Goal: Use online tool/utility

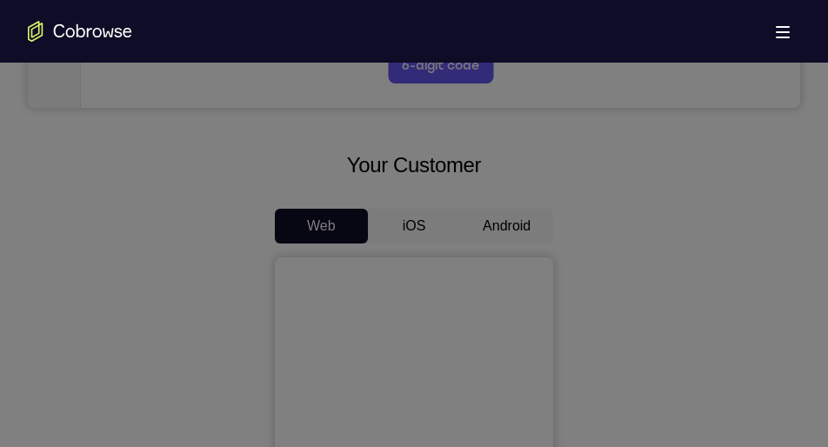
scroll to position [711, 0]
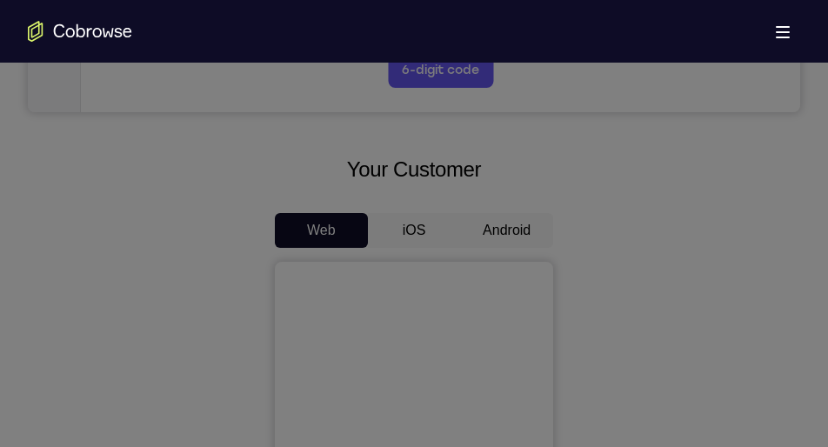
click at [501, 220] on icon at bounding box center [421, 42] width 842 height 809
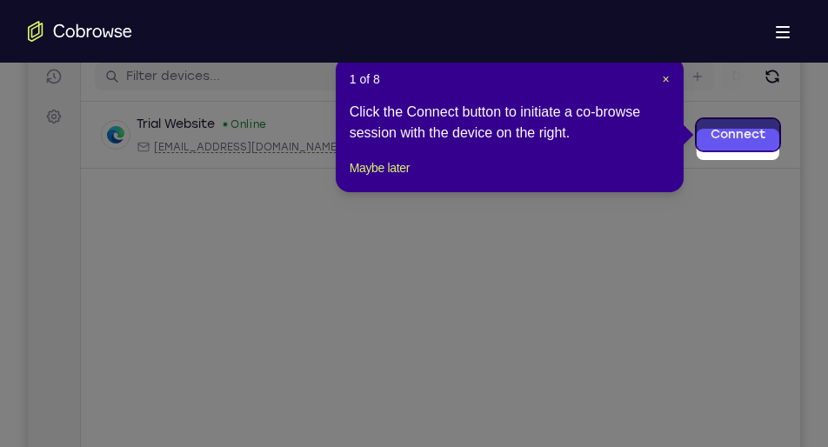
scroll to position [220, 0]
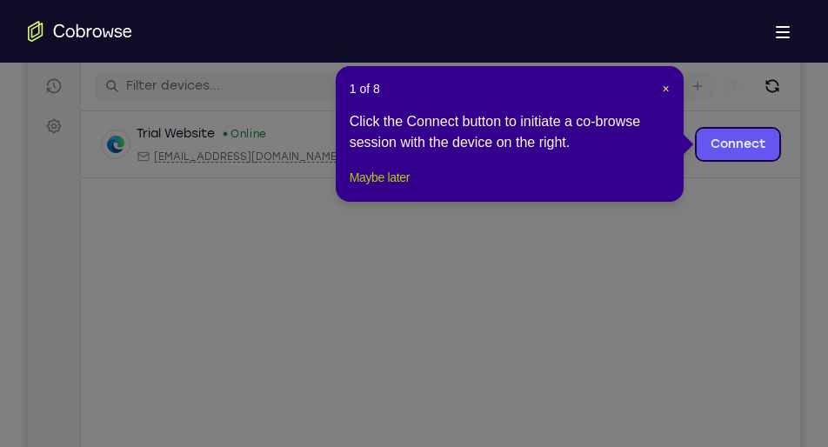
click at [381, 188] on button "Maybe later" at bounding box center [380, 177] width 60 height 21
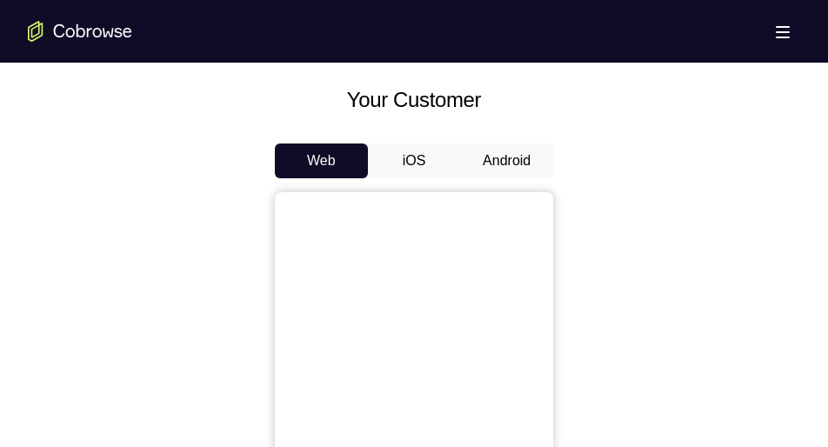
scroll to position [781, 0]
click at [521, 152] on button "Android" at bounding box center [506, 160] width 93 height 35
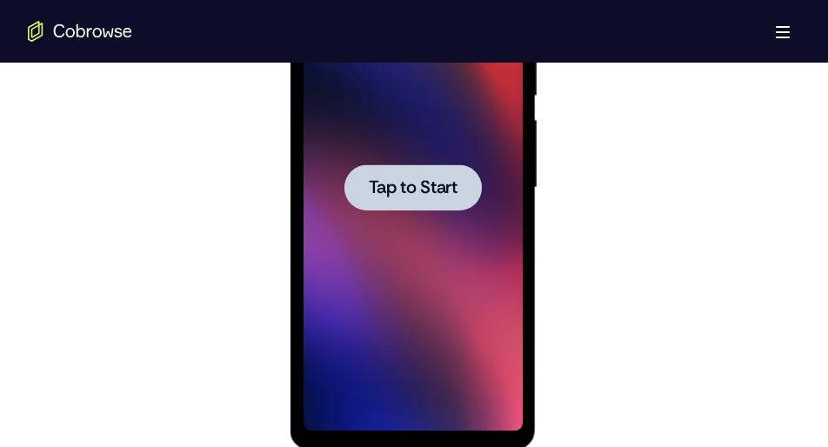
scroll to position [0, 0]
click at [410, 209] on div at bounding box center [412, 187] width 137 height 46
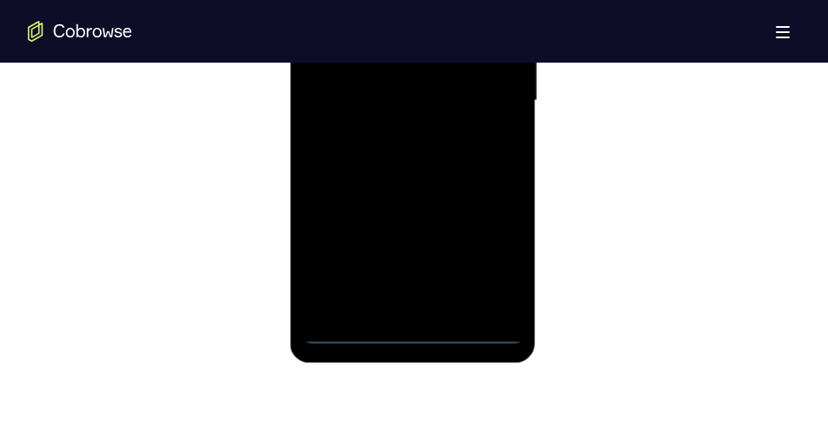
scroll to position [1150, 0]
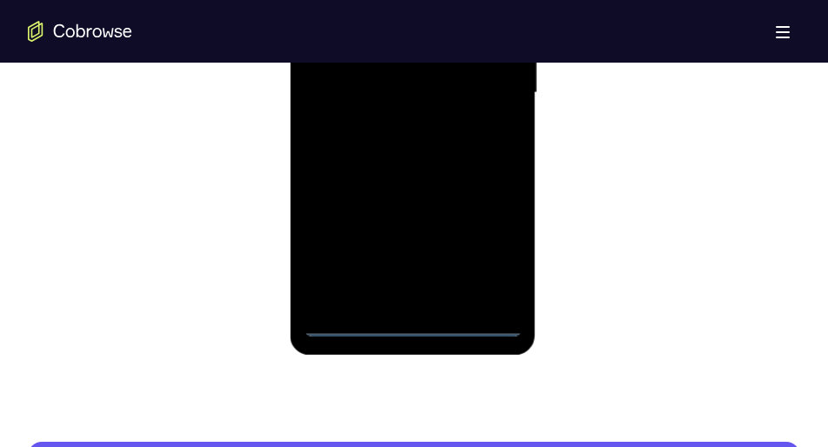
click at [410, 321] on div at bounding box center [412, 92] width 219 height 487
click at [490, 252] on div at bounding box center [412, 92] width 219 height 487
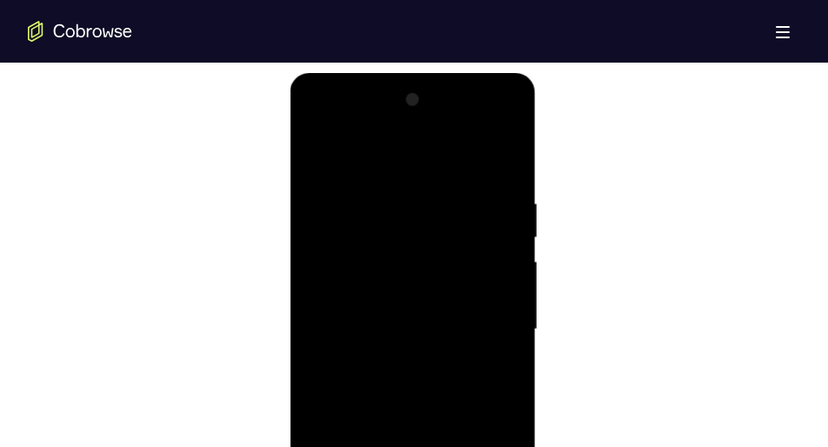
scroll to position [912, 0]
click at [319, 125] on div at bounding box center [412, 330] width 219 height 487
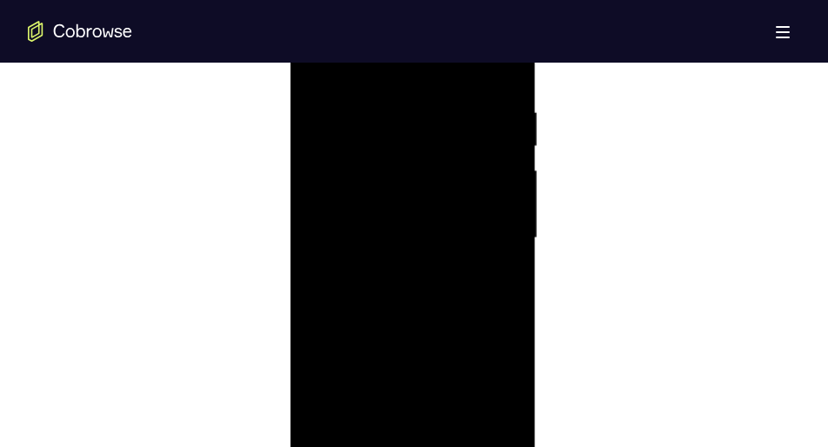
scroll to position [1008, 0]
click at [490, 228] on div at bounding box center [412, 234] width 219 height 487
click at [389, 270] on div at bounding box center [412, 234] width 219 height 487
click at [388, 214] on div at bounding box center [412, 234] width 219 height 487
click at [398, 196] on div at bounding box center [412, 234] width 219 height 487
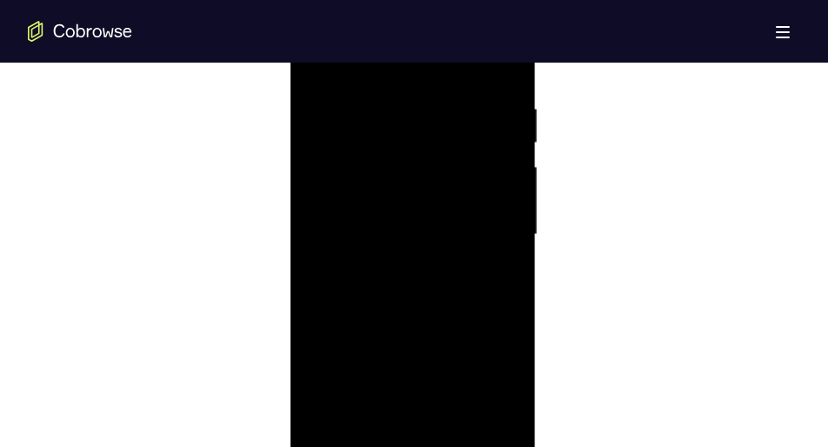
click at [400, 233] on div at bounding box center [412, 234] width 219 height 487
click at [419, 312] on div at bounding box center [412, 225] width 219 height 487
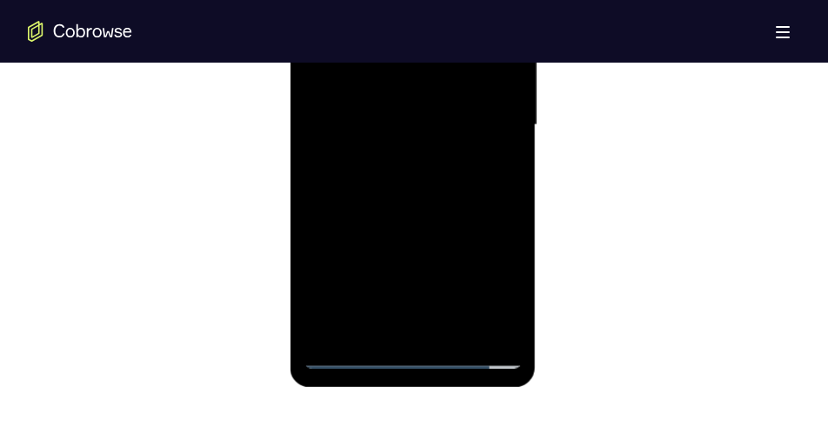
scroll to position [1119, 0]
click at [458, 335] on div at bounding box center [412, 123] width 219 height 487
click at [425, 187] on div at bounding box center [412, 123] width 219 height 487
click at [493, 154] on div at bounding box center [412, 123] width 219 height 487
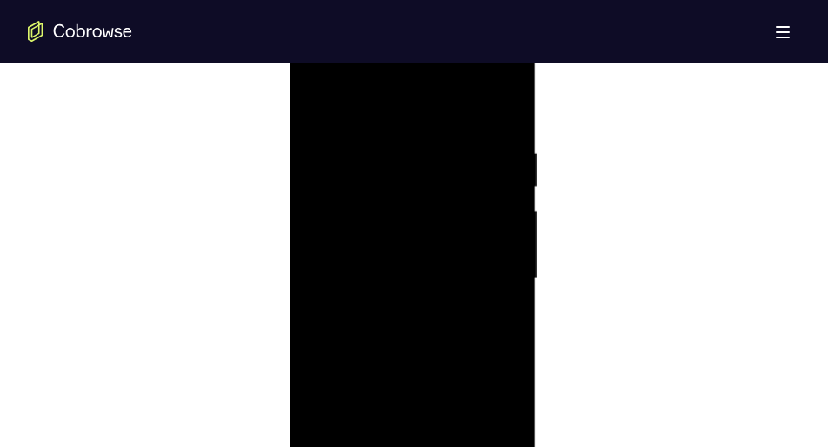
scroll to position [962, 0]
click at [315, 98] on div at bounding box center [412, 280] width 219 height 487
click at [388, 144] on div at bounding box center [412, 280] width 219 height 487
click at [492, 111] on div at bounding box center [412, 286] width 219 height 487
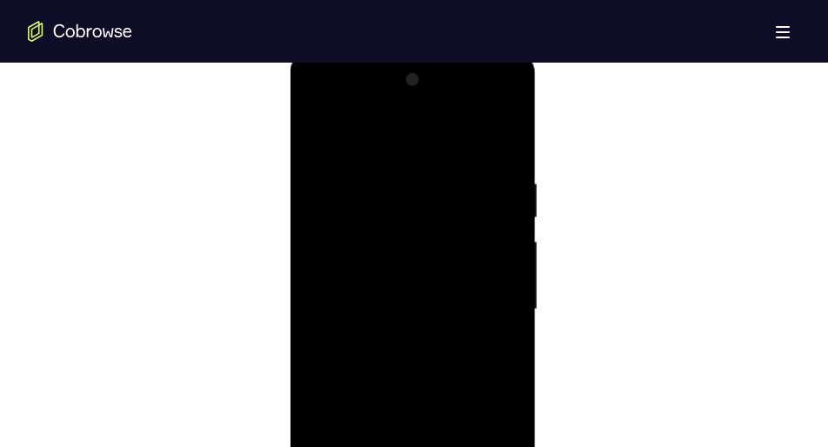
scroll to position [932, 0]
click at [507, 134] on div at bounding box center [412, 310] width 219 height 487
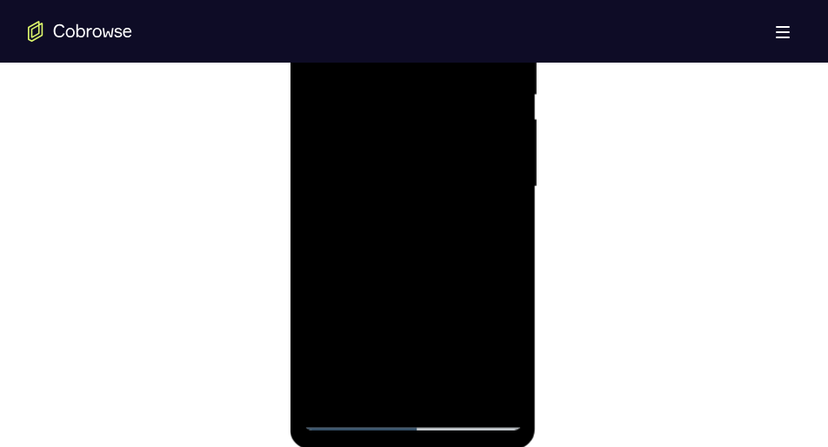
scroll to position [1067, 0]
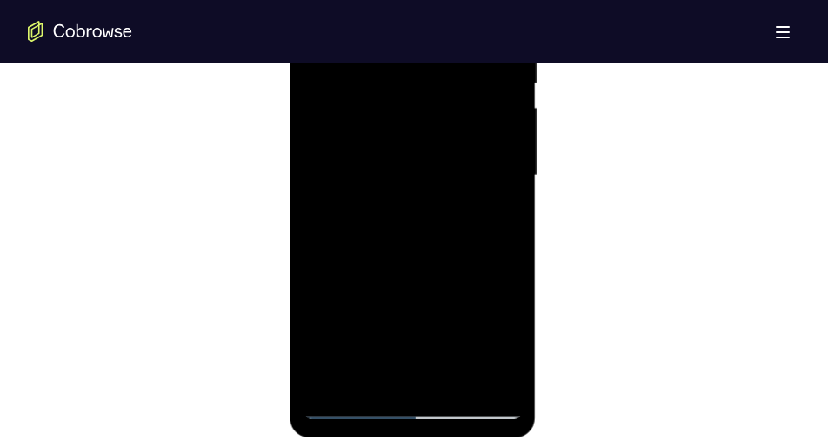
drag, startPoint x: 441, startPoint y: 293, endPoint x: 442, endPoint y: 63, distance: 230.6
click at [442, 63] on div at bounding box center [412, 175] width 219 height 487
drag, startPoint x: 420, startPoint y: 282, endPoint x: 428, endPoint y: 116, distance: 166.4
click at [428, 116] on div at bounding box center [412, 175] width 219 height 487
click at [510, 208] on div at bounding box center [412, 175] width 219 height 487
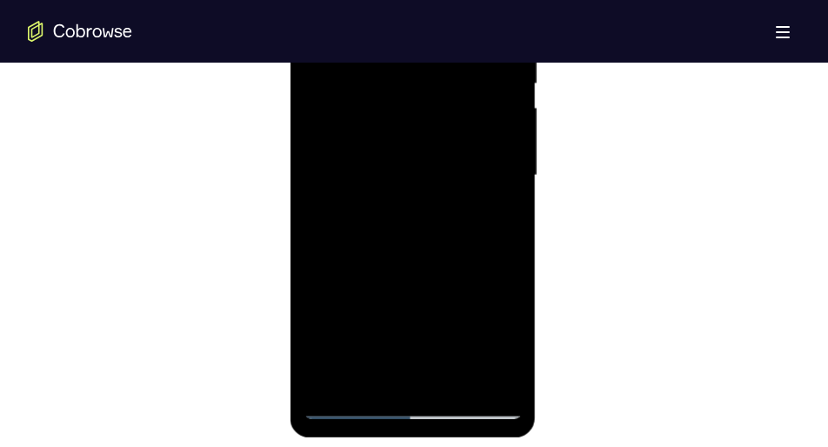
drag, startPoint x: 449, startPoint y: 258, endPoint x: 476, endPoint y: 26, distance: 233.0
click at [476, 26] on div at bounding box center [412, 175] width 219 height 487
drag, startPoint x: 448, startPoint y: 266, endPoint x: 459, endPoint y: 72, distance: 194.4
click at [459, 72] on div at bounding box center [412, 175] width 219 height 487
drag, startPoint x: 434, startPoint y: 311, endPoint x: 440, endPoint y: 84, distance: 226.3
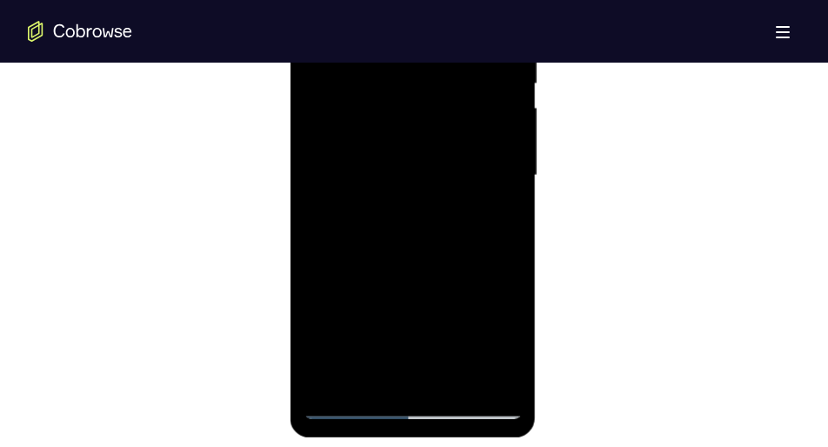
click at [440, 84] on div at bounding box center [412, 175] width 219 height 487
drag, startPoint x: 426, startPoint y: 279, endPoint x: 445, endPoint y: 131, distance: 150.0
click at [445, 131] on div at bounding box center [412, 175] width 219 height 487
click at [510, 225] on div at bounding box center [412, 175] width 219 height 487
drag, startPoint x: 430, startPoint y: 271, endPoint x: 466, endPoint y: 42, distance: 231.6
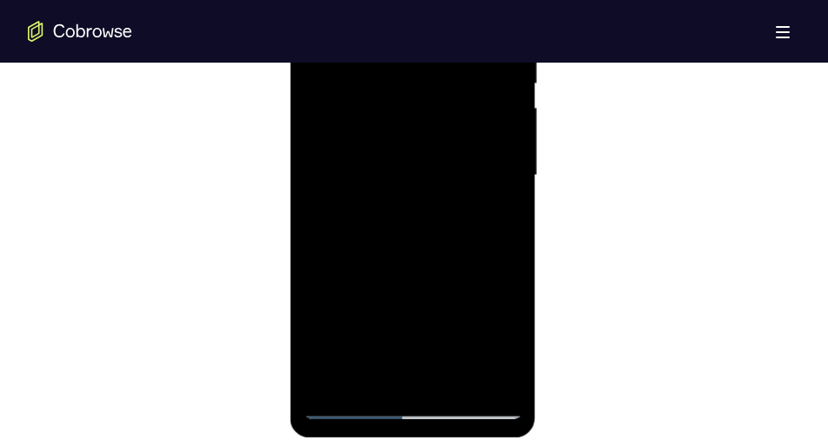
click at [466, 42] on div at bounding box center [412, 175] width 219 height 487
drag, startPoint x: 420, startPoint y: 258, endPoint x: 429, endPoint y: 50, distance: 207.3
click at [429, 50] on div at bounding box center [412, 175] width 219 height 487
drag, startPoint x: 420, startPoint y: 222, endPoint x: 444, endPoint y: 28, distance: 195.5
click at [444, 28] on div at bounding box center [412, 175] width 219 height 487
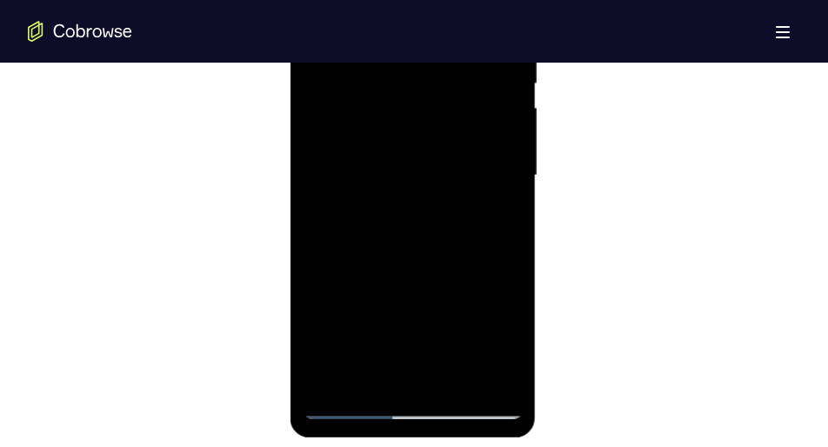
drag, startPoint x: 418, startPoint y: 265, endPoint x: 448, endPoint y: 86, distance: 181.8
click at [448, 86] on div at bounding box center [412, 175] width 219 height 487
click at [509, 226] on div at bounding box center [412, 175] width 219 height 487
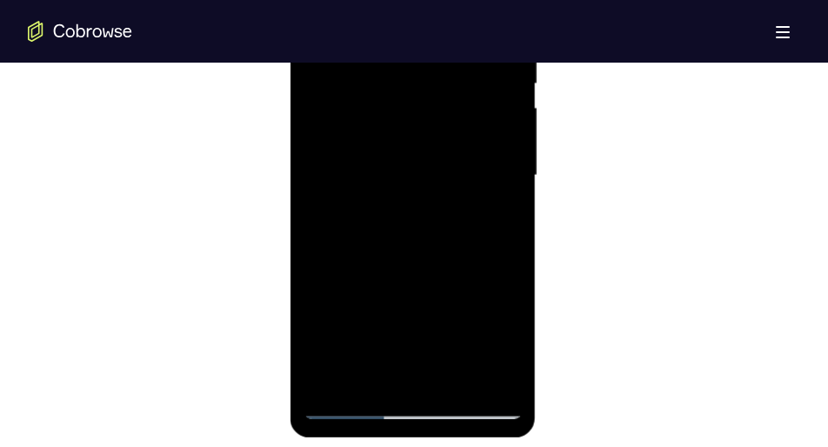
click at [509, 224] on div at bounding box center [412, 175] width 219 height 487
drag, startPoint x: 455, startPoint y: 296, endPoint x: 492, endPoint y: 53, distance: 245.5
click at [492, 53] on div at bounding box center [412, 175] width 219 height 487
drag, startPoint x: 455, startPoint y: 266, endPoint x: 463, endPoint y: 110, distance: 156.8
click at [463, 110] on div at bounding box center [412, 175] width 219 height 487
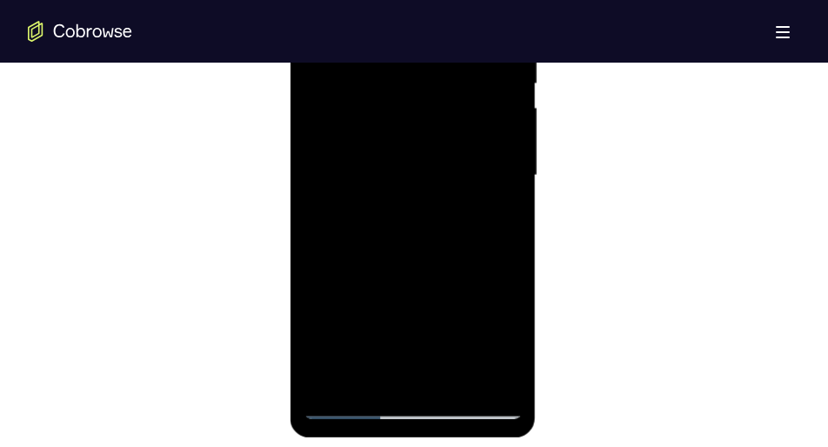
drag, startPoint x: 439, startPoint y: 263, endPoint x: 457, endPoint y: 102, distance: 162.0
click at [457, 102] on div at bounding box center [412, 175] width 219 height 487
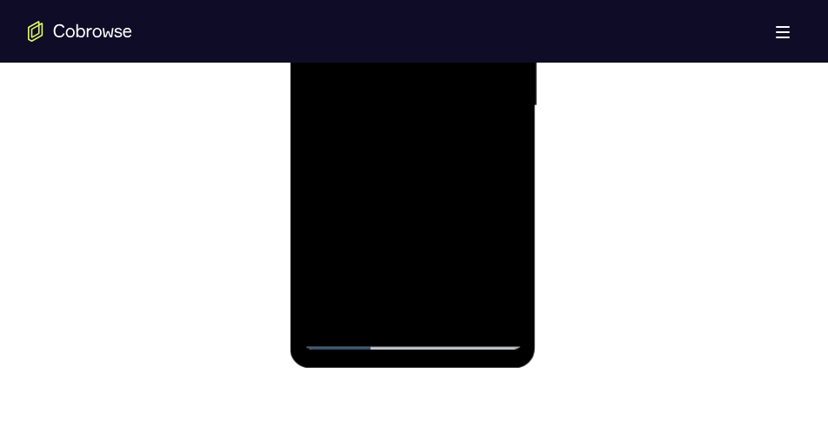
scroll to position [746, 0]
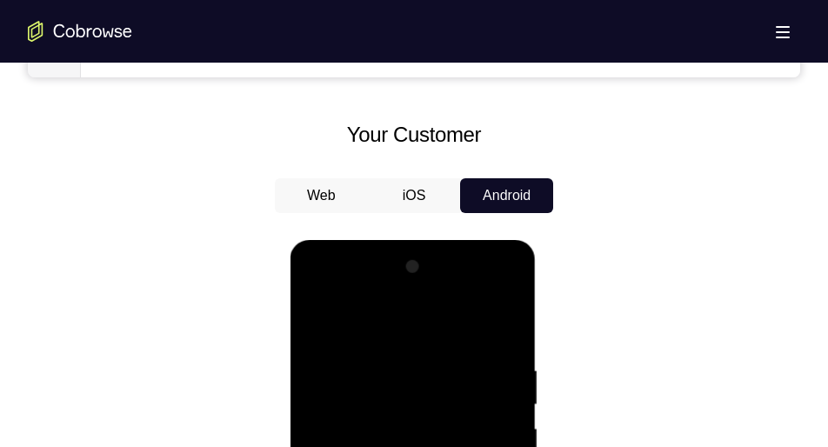
drag, startPoint x: 415, startPoint y: 621, endPoint x: 424, endPoint y: 40, distance: 581.4
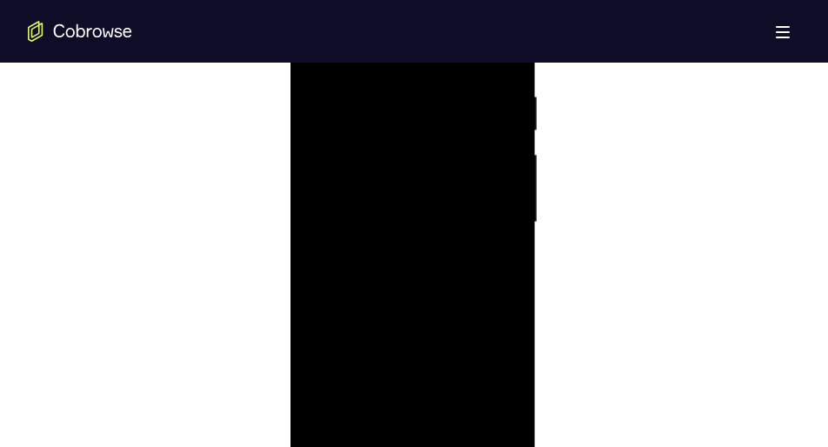
scroll to position [1023, 0]
drag, startPoint x: 688, startPoint y: 195, endPoint x: 433, endPoint y: 54, distance: 291.4
click at [433, 54] on div at bounding box center [412, 219] width 219 height 487
drag, startPoint x: 414, startPoint y: 231, endPoint x: 413, endPoint y: 69, distance: 161.9
click at [413, 69] on div at bounding box center [412, 219] width 219 height 487
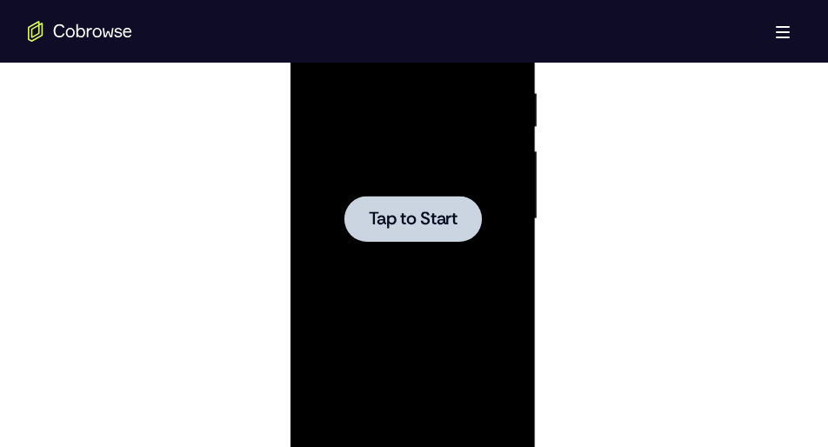
click at [416, 183] on div at bounding box center [412, 219] width 219 height 487
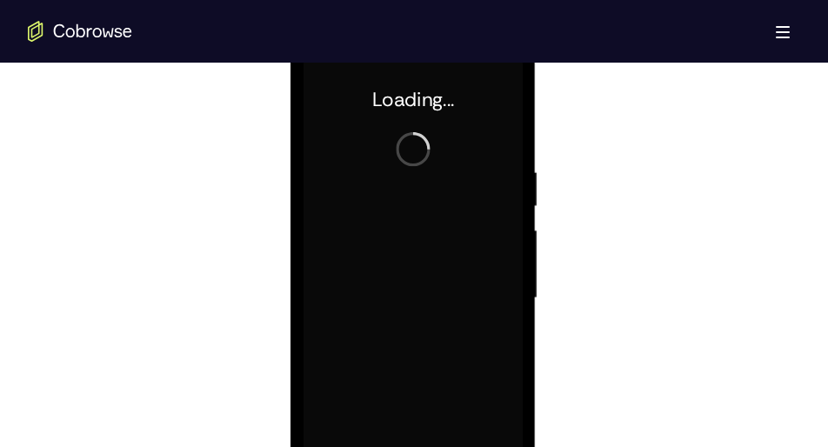
scroll to position [942, 0]
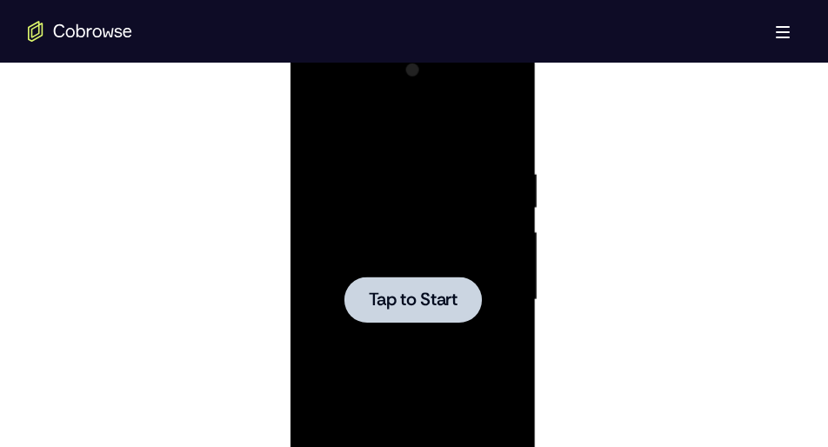
click at [406, 293] on span "Tap to Start" at bounding box center [412, 300] width 89 height 17
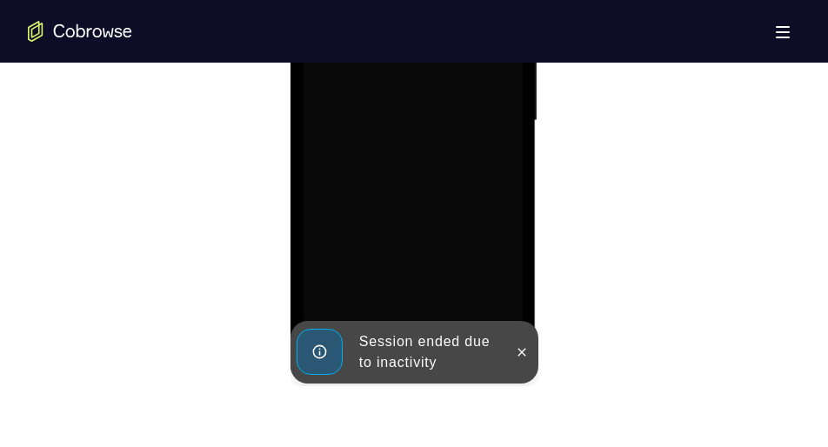
scroll to position [1121, 0]
click at [514, 346] on icon at bounding box center [521, 353] width 14 height 14
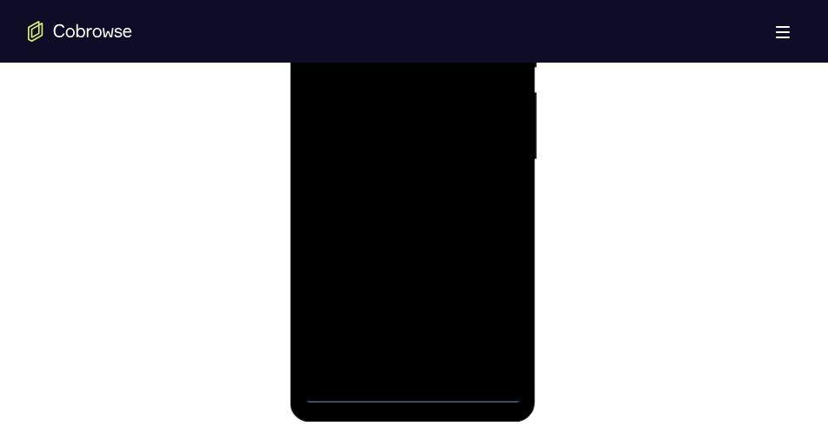
scroll to position [1099, 0]
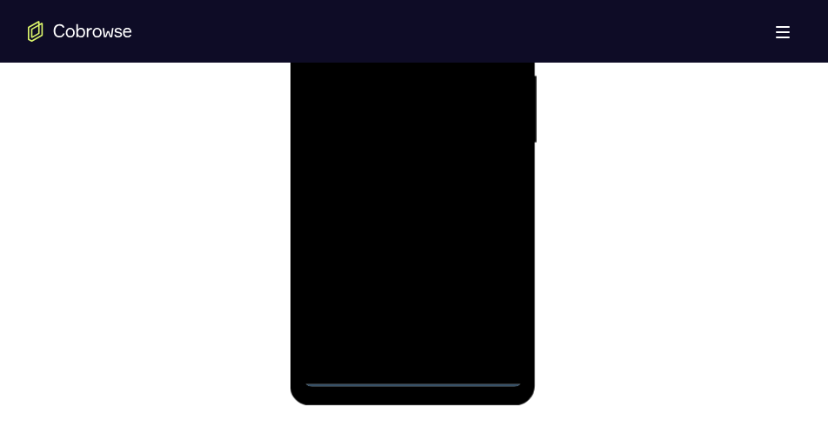
click at [412, 378] on div at bounding box center [412, 143] width 219 height 487
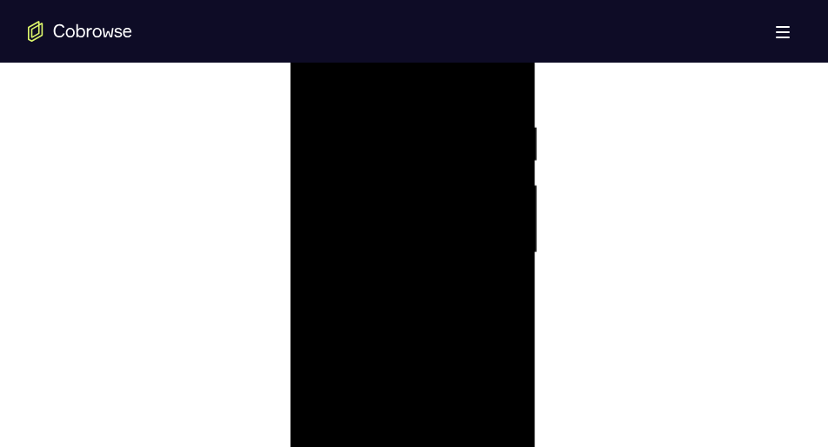
scroll to position [989, 0]
click at [494, 403] on div at bounding box center [412, 253] width 219 height 487
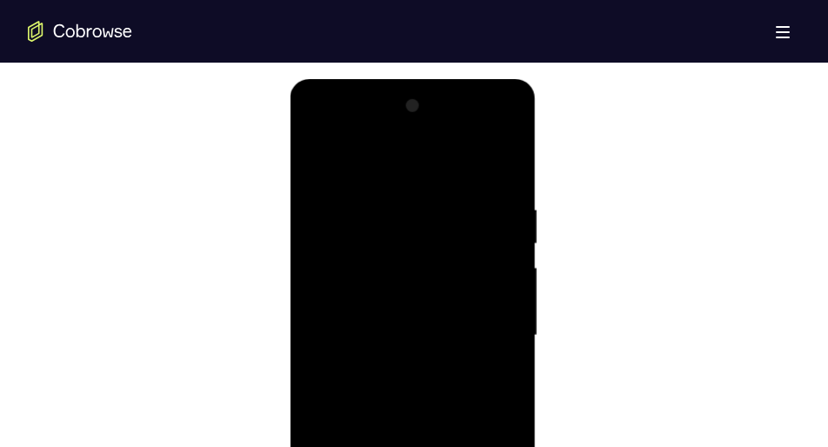
scroll to position [950, 0]
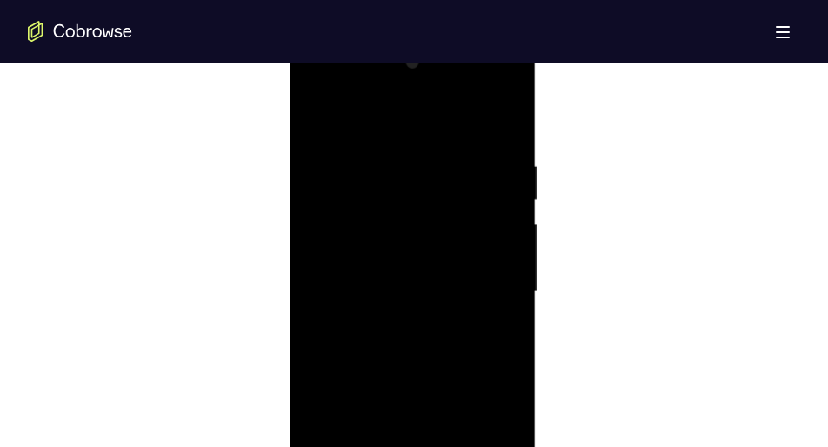
click at [315, 81] on div at bounding box center [412, 292] width 219 height 487
click at [493, 284] on div at bounding box center [412, 292] width 219 height 487
click at [392, 293] on div at bounding box center [412, 266] width 219 height 487
click at [399, 256] on div at bounding box center [412, 266] width 219 height 487
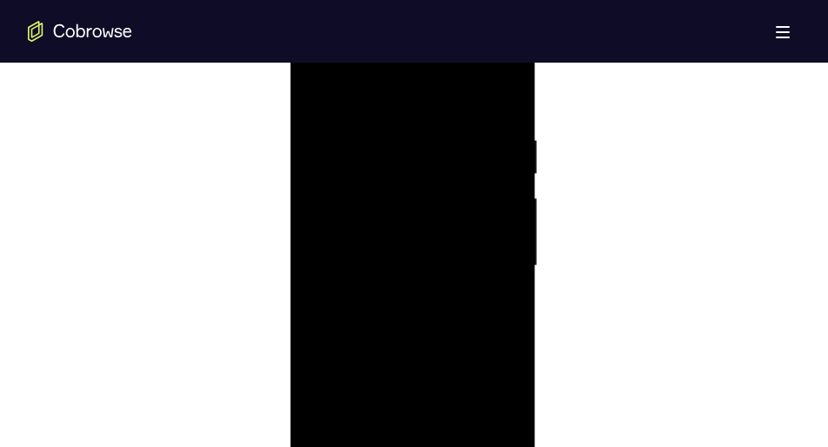
click at [404, 228] on div at bounding box center [412, 266] width 219 height 487
click at [412, 267] on div at bounding box center [412, 266] width 219 height 487
click at [412, 350] on div at bounding box center [412, 266] width 219 height 487
click at [500, 124] on div at bounding box center [412, 302] width 219 height 487
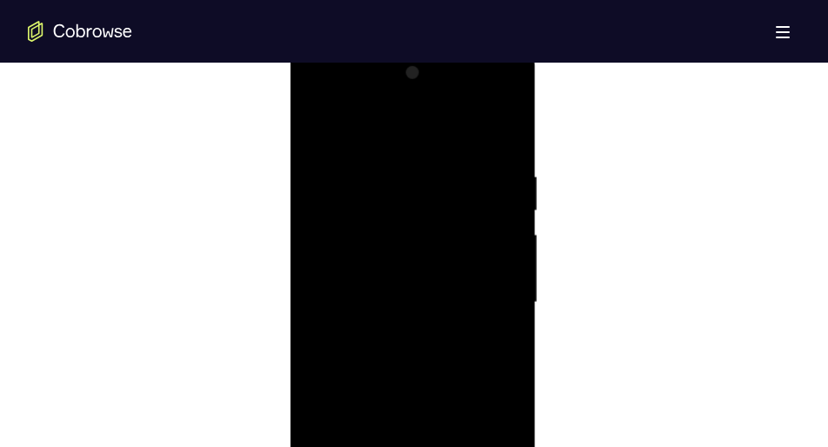
click at [399, 166] on div at bounding box center [412, 302] width 219 height 487
click at [463, 249] on div at bounding box center [412, 220] width 219 height 487
click at [473, 261] on div at bounding box center [412, 220] width 219 height 487
click at [425, 229] on div at bounding box center [412, 220] width 219 height 487
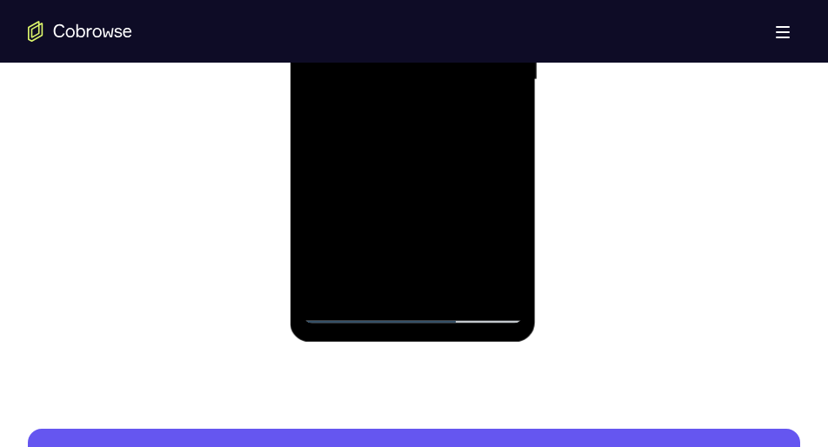
scroll to position [1170, 0]
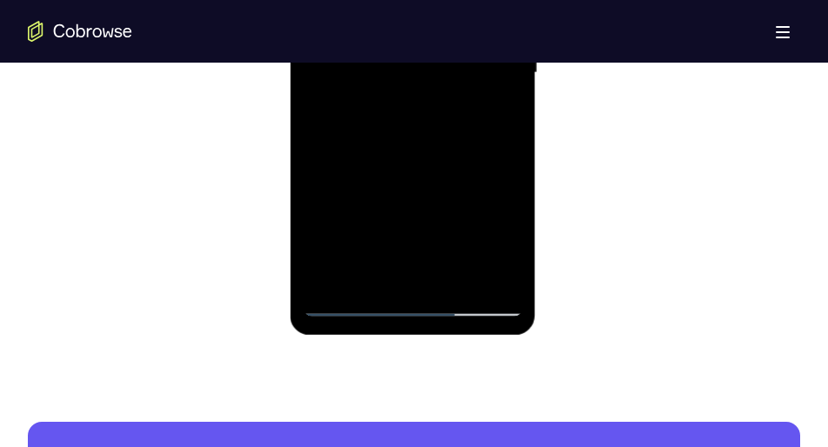
click at [410, 303] on div at bounding box center [412, 72] width 219 height 487
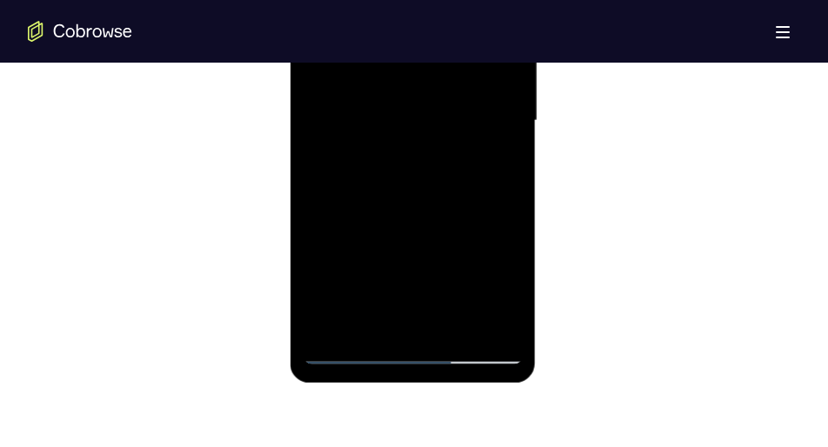
scroll to position [1123, 0]
click at [410, 354] on div at bounding box center [412, 119] width 219 height 487
click at [493, 285] on div at bounding box center [412, 119] width 219 height 487
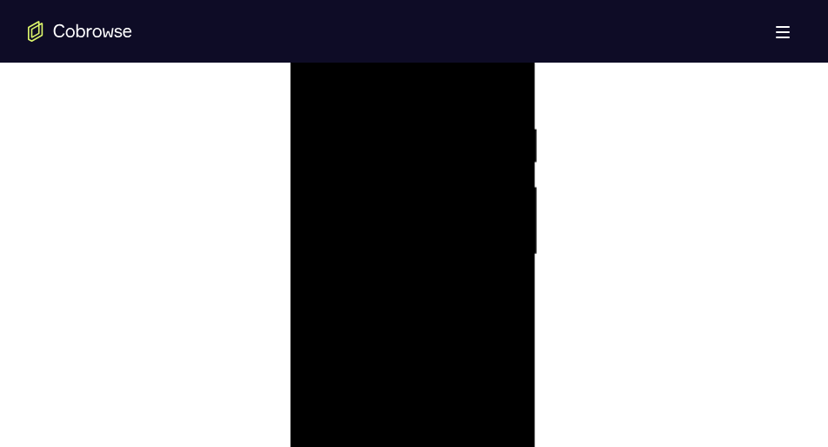
scroll to position [986, 0]
click at [496, 78] on div at bounding box center [412, 256] width 219 height 487
click at [440, 119] on div at bounding box center [412, 256] width 219 height 487
click at [505, 90] on div at bounding box center [412, 256] width 219 height 487
drag, startPoint x: 441, startPoint y: 254, endPoint x: 484, endPoint y: 12, distance: 245.7
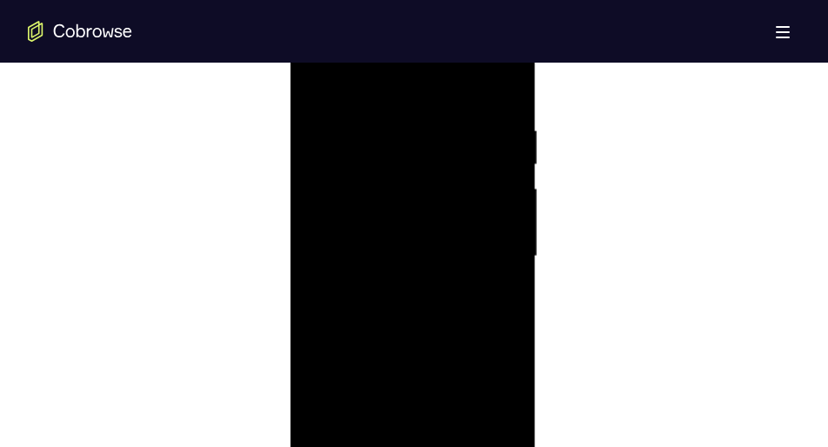
click at [484, 13] on div at bounding box center [412, 256] width 219 height 487
drag, startPoint x: 427, startPoint y: 279, endPoint x: 429, endPoint y: 54, distance: 225.4
click at [429, 54] on div at bounding box center [412, 256] width 219 height 487
drag, startPoint x: 406, startPoint y: 319, endPoint x: 405, endPoint y: 58, distance: 261.1
click at [405, 58] on div at bounding box center [412, 256] width 219 height 487
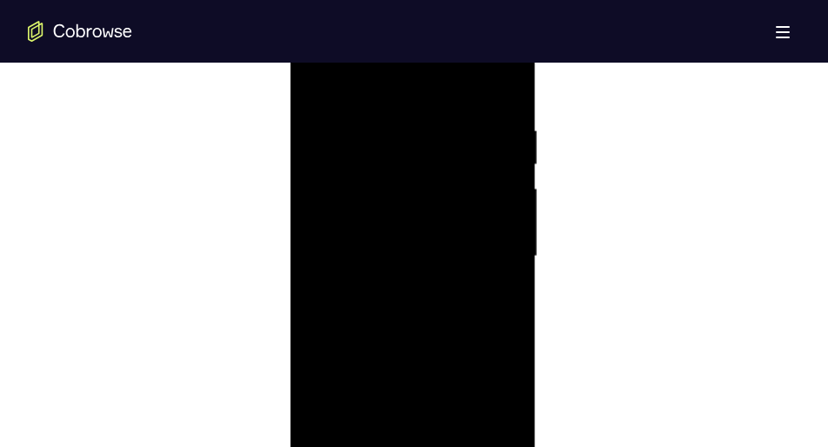
drag, startPoint x: 417, startPoint y: 255, endPoint x: 450, endPoint y: 98, distance: 160.1
click at [450, 98] on div at bounding box center [412, 256] width 219 height 487
drag, startPoint x: 398, startPoint y: 312, endPoint x: 446, endPoint y: 102, distance: 215.1
click at [446, 102] on div at bounding box center [412, 256] width 219 height 487
drag, startPoint x: 416, startPoint y: 304, endPoint x: 426, endPoint y: 163, distance: 141.3
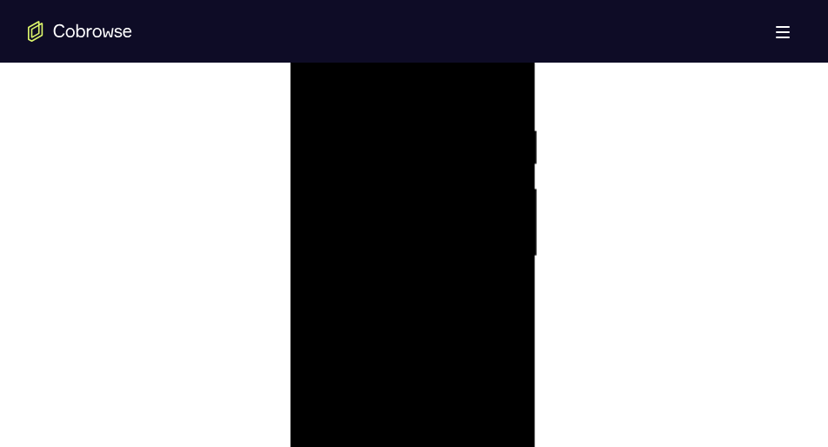
click at [426, 163] on div at bounding box center [412, 256] width 219 height 487
click at [512, 249] on div at bounding box center [412, 256] width 219 height 487
drag, startPoint x: 468, startPoint y: 295, endPoint x: 462, endPoint y: 208, distance: 87.2
click at [462, 208] on div at bounding box center [412, 256] width 219 height 487
click at [511, 167] on div at bounding box center [412, 256] width 219 height 487
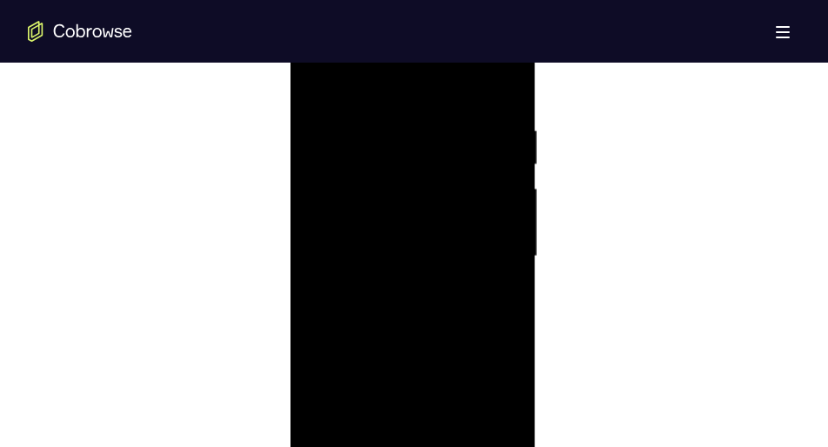
drag, startPoint x: 453, startPoint y: 166, endPoint x: 452, endPoint y: 221, distance: 54.9
click at [452, 221] on div at bounding box center [412, 256] width 219 height 487
click at [510, 217] on div at bounding box center [412, 256] width 219 height 487
drag, startPoint x: 439, startPoint y: 314, endPoint x: 474, endPoint y: 88, distance: 229.1
click at [474, 88] on div at bounding box center [412, 256] width 219 height 487
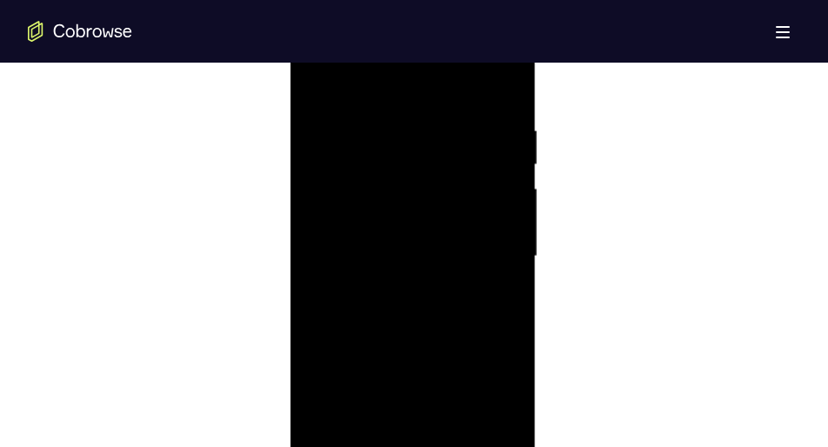
drag, startPoint x: 428, startPoint y: 258, endPoint x: 432, endPoint y: 102, distance: 156.7
click at [432, 102] on div at bounding box center [412, 256] width 219 height 487
drag, startPoint x: 452, startPoint y: 307, endPoint x: 456, endPoint y: 95, distance: 212.4
click at [456, 95] on div at bounding box center [412, 256] width 219 height 487
drag, startPoint x: 441, startPoint y: 285, endPoint x: 447, endPoint y: 141, distance: 143.7
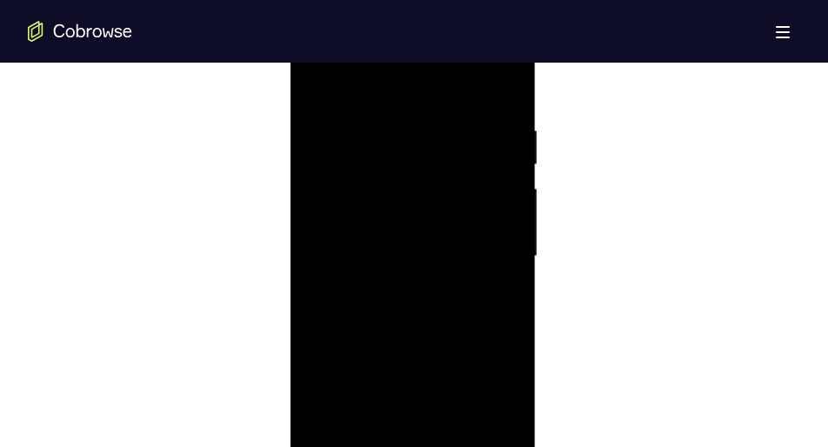
click at [447, 141] on div at bounding box center [412, 256] width 219 height 487
click at [510, 241] on div at bounding box center [412, 229] width 219 height 487
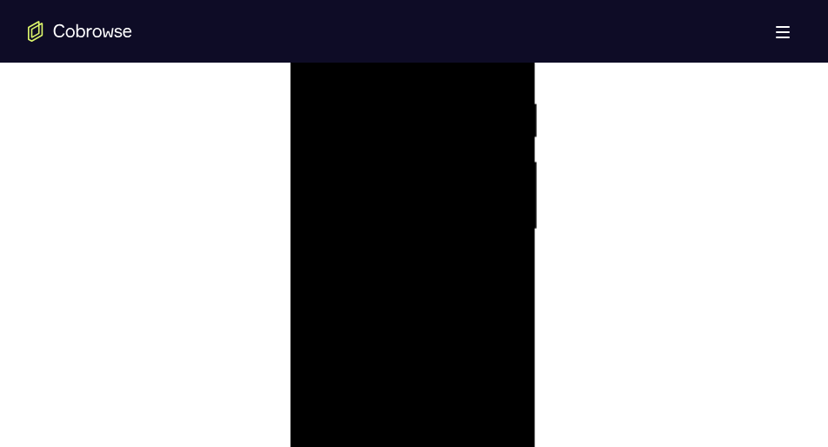
drag, startPoint x: 453, startPoint y: 311, endPoint x: 450, endPoint y: 38, distance: 272.4
click at [450, 38] on div at bounding box center [412, 229] width 219 height 487
drag, startPoint x: 424, startPoint y: 312, endPoint x: 426, endPoint y: 37, distance: 274.1
click at [426, 37] on div at bounding box center [412, 229] width 219 height 487
drag, startPoint x: 423, startPoint y: 232, endPoint x: 425, endPoint y: 66, distance: 166.2
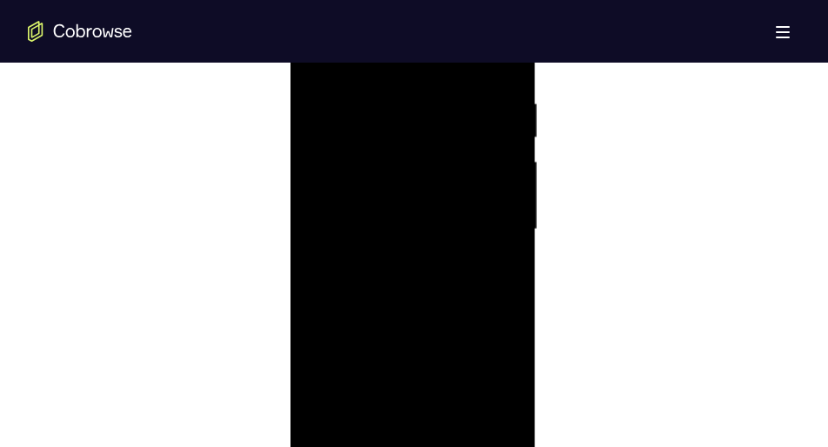
click at [425, 66] on div at bounding box center [412, 229] width 219 height 487
drag, startPoint x: 425, startPoint y: 279, endPoint x: 431, endPoint y: 99, distance: 180.2
click at [431, 99] on div at bounding box center [412, 229] width 219 height 487
drag, startPoint x: 416, startPoint y: 245, endPoint x: 462, endPoint y: 12, distance: 236.9
click at [462, 12] on div at bounding box center [412, 229] width 219 height 487
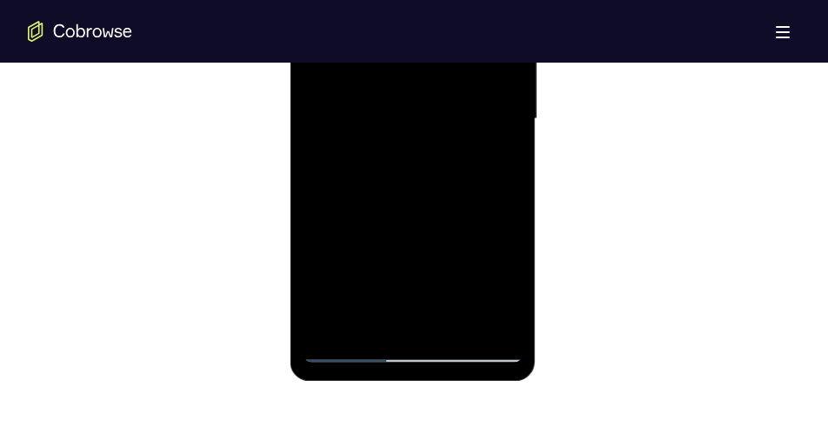
scroll to position [1114, 0]
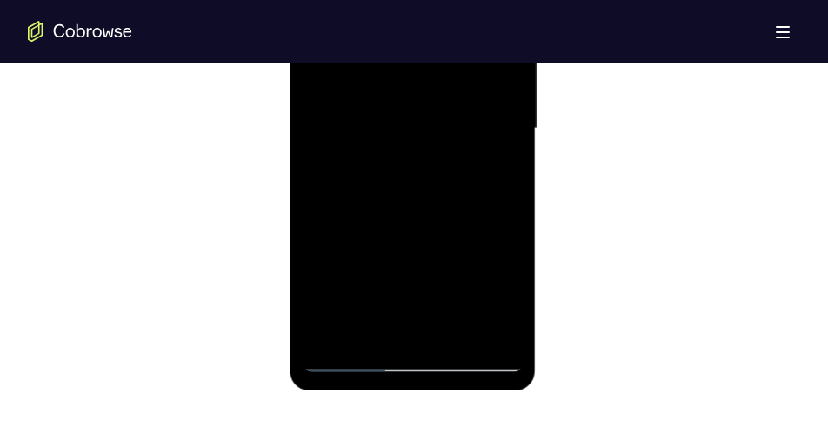
drag, startPoint x: 461, startPoint y: 128, endPoint x: 461, endPoint y: 159, distance: 31.3
click at [461, 159] on div at bounding box center [412, 128] width 219 height 487
click at [507, 220] on div at bounding box center [412, 128] width 219 height 487
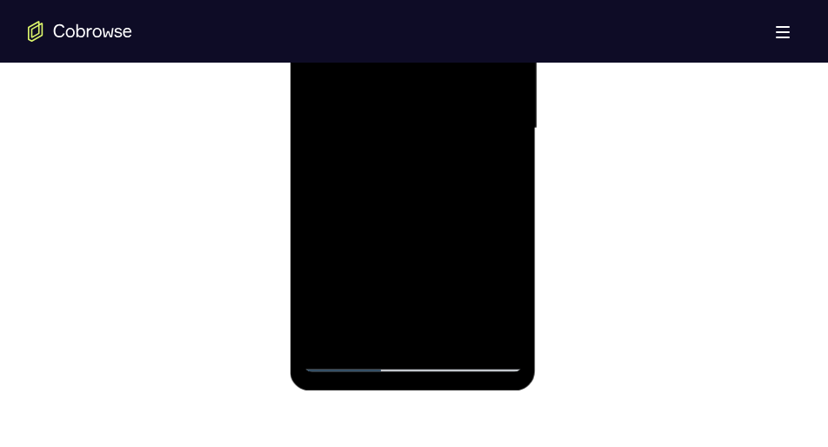
click at [507, 220] on div at bounding box center [412, 128] width 219 height 487
drag, startPoint x: 464, startPoint y: 274, endPoint x: 466, endPoint y: 37, distance: 236.7
click at [466, 37] on div at bounding box center [412, 128] width 219 height 487
drag, startPoint x: 447, startPoint y: 250, endPoint x: 453, endPoint y: 56, distance: 194.2
click at [453, 56] on div at bounding box center [412, 128] width 219 height 487
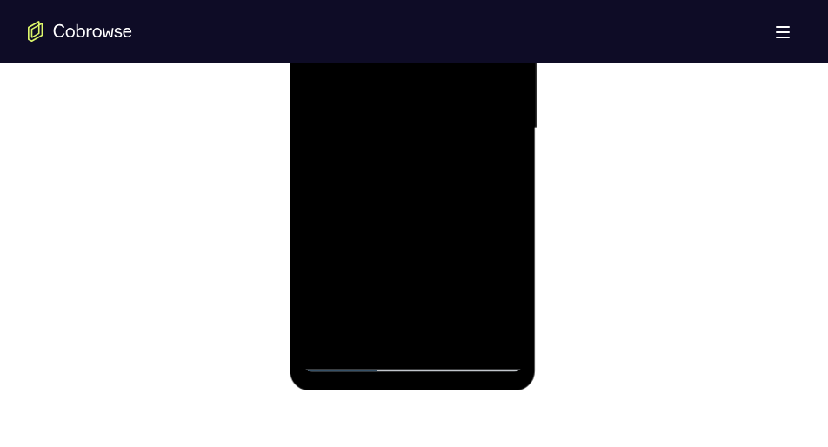
drag, startPoint x: 447, startPoint y: 229, endPoint x: 453, endPoint y: 12, distance: 216.7
click at [453, 12] on div at bounding box center [412, 128] width 219 height 487
drag, startPoint x: 427, startPoint y: 246, endPoint x: 429, endPoint y: 77, distance: 168.8
click at [429, 77] on div at bounding box center [412, 128] width 219 height 487
click at [505, 213] on div at bounding box center [412, 128] width 219 height 487
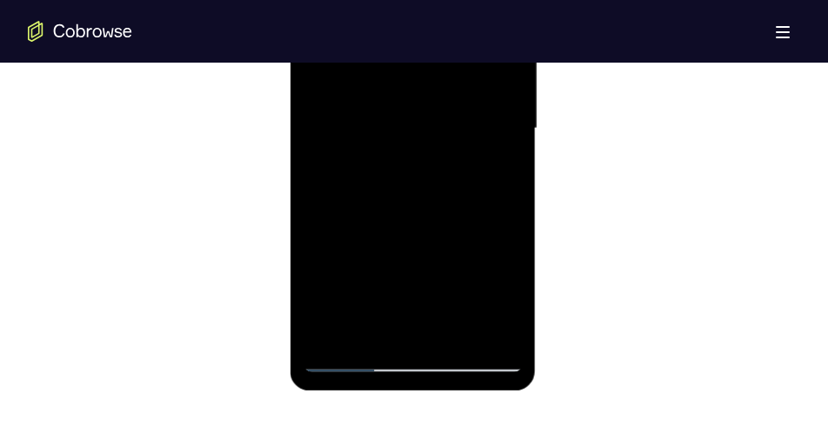
click at [505, 213] on div at bounding box center [412, 128] width 219 height 487
drag, startPoint x: 439, startPoint y: 237, endPoint x: 456, endPoint y: 46, distance: 191.3
click at [456, 46] on div at bounding box center [412, 128] width 219 height 487
drag, startPoint x: 439, startPoint y: 231, endPoint x: 441, endPoint y: 41, distance: 190.6
click at [441, 41] on div at bounding box center [412, 128] width 219 height 487
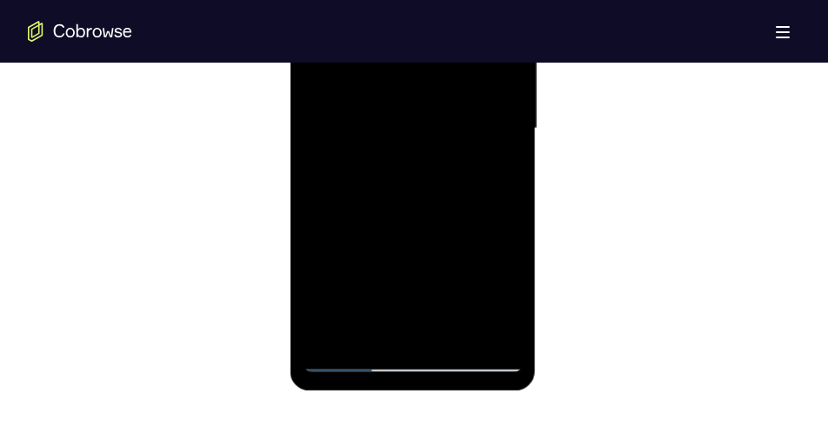
drag, startPoint x: 439, startPoint y: 233, endPoint x: 436, endPoint y: 38, distance: 194.9
click at [436, 38] on div at bounding box center [412, 128] width 219 height 487
drag, startPoint x: 432, startPoint y: 233, endPoint x: 432, endPoint y: 101, distance: 132.3
click at [432, 101] on div at bounding box center [412, 128] width 219 height 487
drag, startPoint x: 439, startPoint y: 236, endPoint x: 436, endPoint y: 12, distance: 223.7
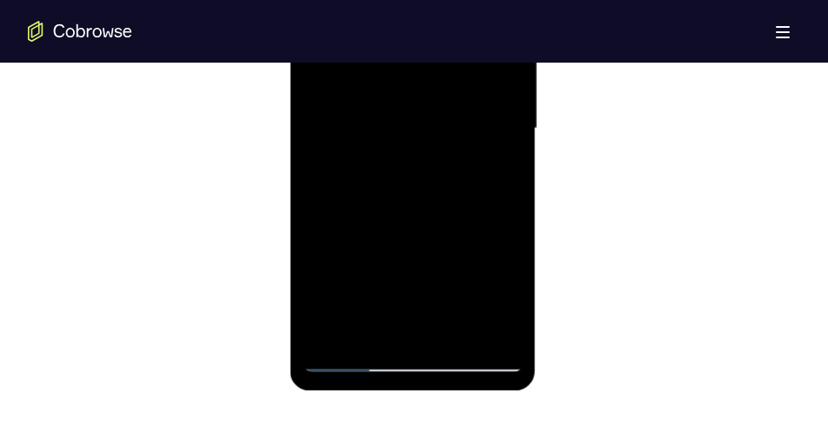
click at [436, 12] on div at bounding box center [412, 128] width 219 height 487
drag, startPoint x: 427, startPoint y: 224, endPoint x: 431, endPoint y: 57, distance: 167.1
click at [431, 57] on div at bounding box center [412, 128] width 219 height 487
click at [506, 157] on div at bounding box center [412, 128] width 219 height 487
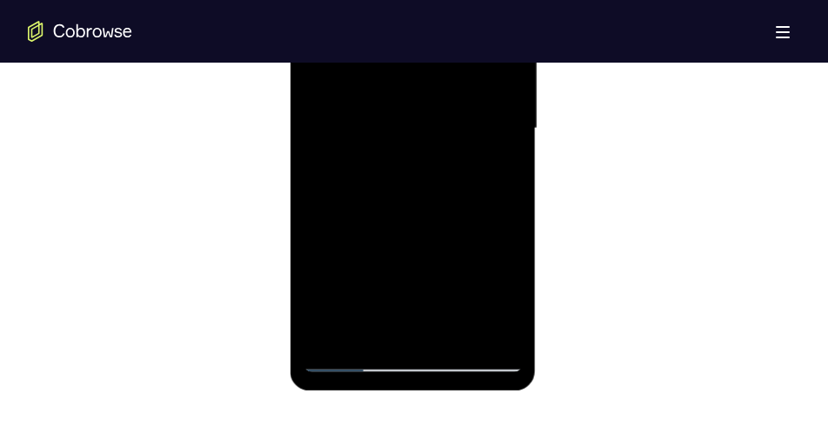
click at [506, 157] on div at bounding box center [412, 128] width 219 height 487
drag, startPoint x: 440, startPoint y: 255, endPoint x: 459, endPoint y: 66, distance: 189.7
click at [459, 66] on div at bounding box center [412, 128] width 219 height 487
drag, startPoint x: 422, startPoint y: 260, endPoint x: 427, endPoint y: 84, distance: 176.7
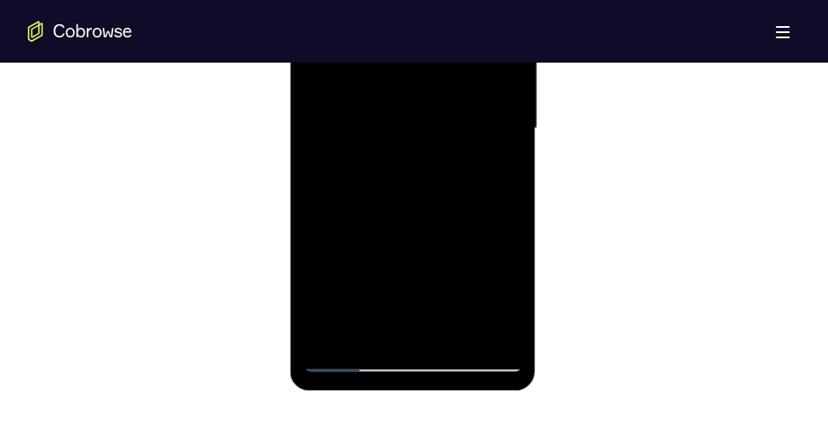
click at [427, 84] on div at bounding box center [412, 128] width 219 height 487
drag, startPoint x: 422, startPoint y: 218, endPoint x: 449, endPoint y: 32, distance: 188.2
click at [449, 32] on div at bounding box center [412, 128] width 219 height 487
drag, startPoint x: 406, startPoint y: 245, endPoint x: 419, endPoint y: 76, distance: 169.3
click at [419, 76] on div at bounding box center [412, 128] width 219 height 487
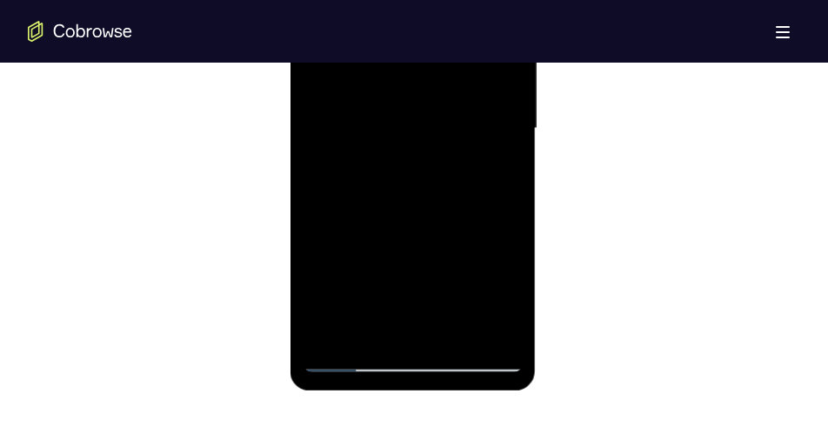
drag, startPoint x: 399, startPoint y: 225, endPoint x: 407, endPoint y: 124, distance: 100.4
click at [407, 124] on div at bounding box center [412, 128] width 219 height 487
click at [506, 144] on div at bounding box center [412, 128] width 219 height 487
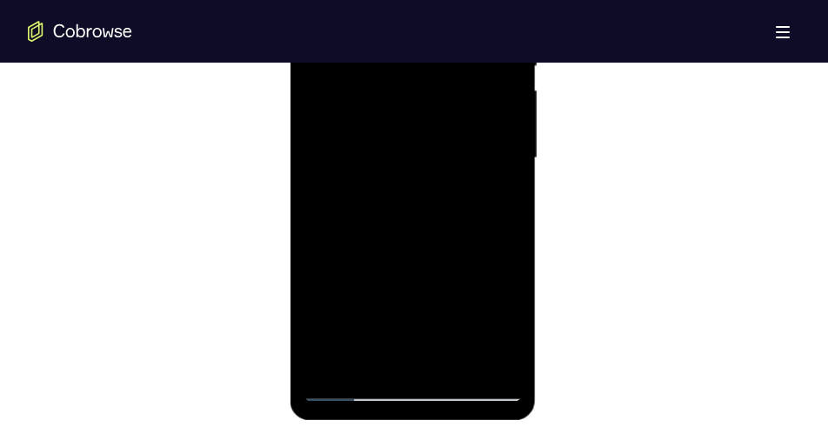
scroll to position [1083, 0]
click at [513, 176] on div at bounding box center [412, 159] width 219 height 487
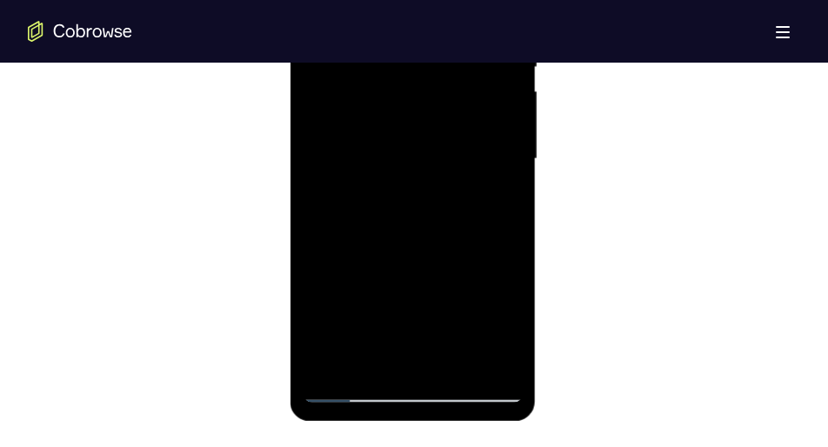
drag, startPoint x: 444, startPoint y: 250, endPoint x: 462, endPoint y: 12, distance: 238.3
click at [462, 12] on div at bounding box center [412, 159] width 219 height 487
drag, startPoint x: 423, startPoint y: 262, endPoint x: 426, endPoint y: 81, distance: 181.0
click at [426, 81] on div at bounding box center [412, 159] width 219 height 487
drag, startPoint x: 417, startPoint y: 236, endPoint x: 412, endPoint y: 21, distance: 215.0
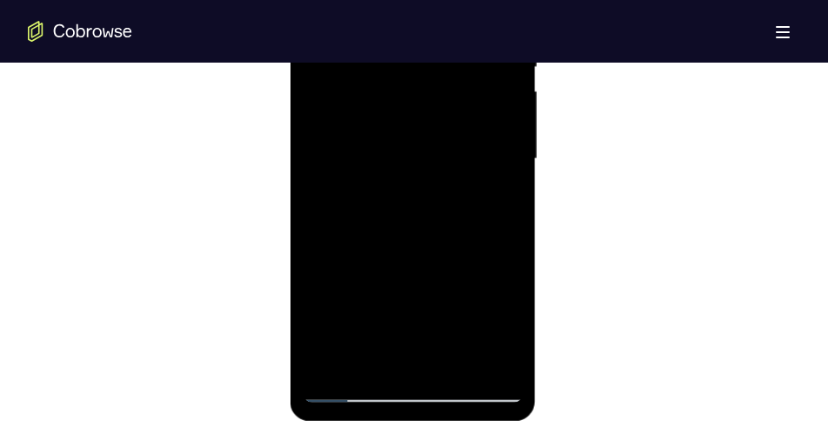
click at [412, 21] on div at bounding box center [412, 159] width 219 height 487
drag, startPoint x: 403, startPoint y: 275, endPoint x: 411, endPoint y: 76, distance: 199.4
click at [411, 76] on div at bounding box center [412, 159] width 219 height 487
drag, startPoint x: 403, startPoint y: 273, endPoint x: 397, endPoint y: 117, distance: 155.9
click at [397, 117] on div at bounding box center [412, 159] width 219 height 487
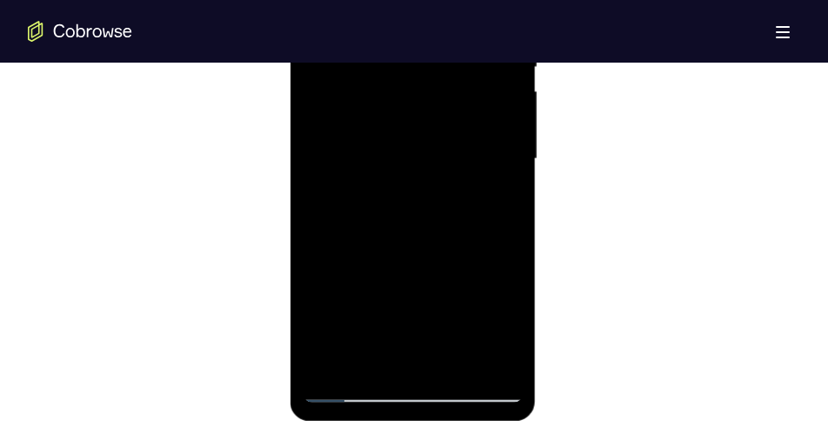
drag, startPoint x: 416, startPoint y: 255, endPoint x: 426, endPoint y: 139, distance: 116.2
click at [426, 139] on div at bounding box center [412, 159] width 219 height 487
drag, startPoint x: 397, startPoint y: 281, endPoint x: 433, endPoint y: 84, distance: 200.0
click at [433, 84] on div at bounding box center [412, 159] width 219 height 487
drag, startPoint x: 393, startPoint y: 306, endPoint x: 411, endPoint y: 194, distance: 113.6
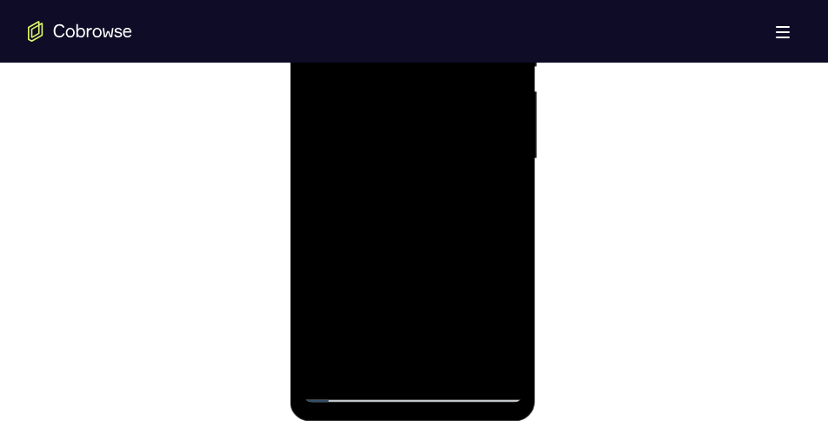
click at [411, 194] on div at bounding box center [412, 159] width 219 height 487
click at [506, 160] on div at bounding box center [412, 159] width 219 height 487
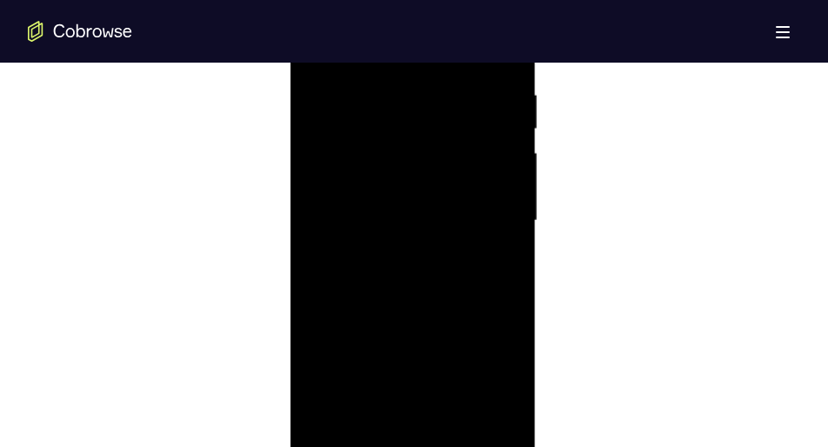
scroll to position [1021, 0]
click at [512, 218] on div at bounding box center [412, 221] width 219 height 487
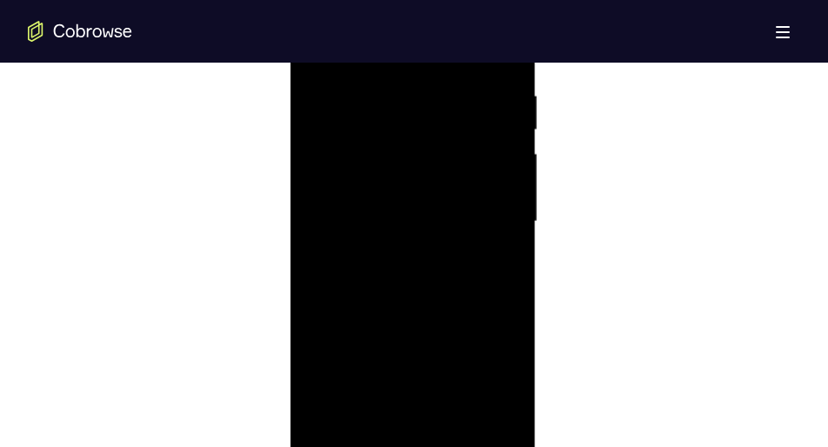
click at [512, 218] on div at bounding box center [412, 221] width 219 height 487
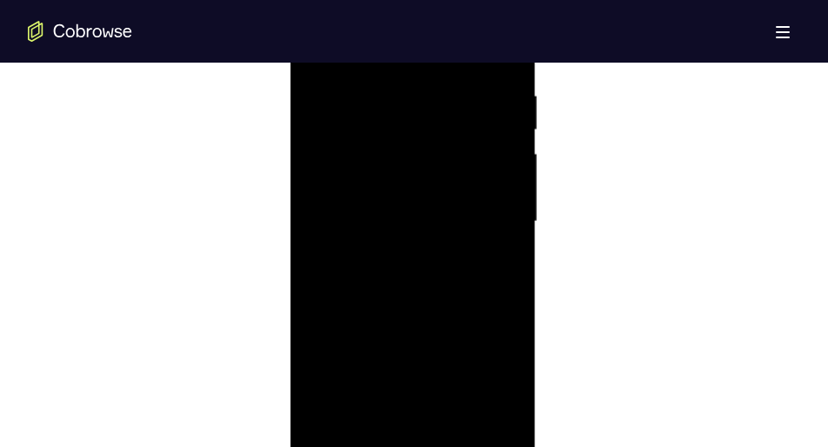
click at [512, 218] on div at bounding box center [412, 221] width 219 height 487
drag, startPoint x: 432, startPoint y: 291, endPoint x: 464, endPoint y: 17, distance: 276.0
click at [464, 17] on div at bounding box center [412, 221] width 219 height 487
drag, startPoint x: 407, startPoint y: 285, endPoint x: 440, endPoint y: 12, distance: 275.2
click at [440, 12] on div at bounding box center [412, 221] width 219 height 487
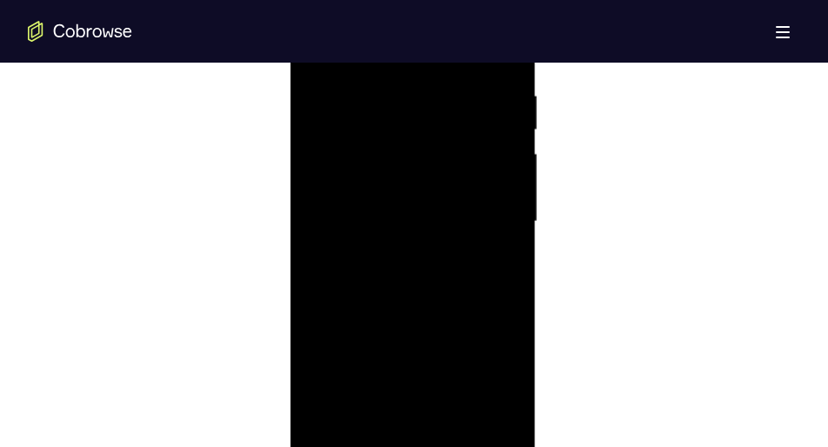
drag, startPoint x: 423, startPoint y: 258, endPoint x: 419, endPoint y: 45, distance: 213.2
click at [419, 45] on div at bounding box center [412, 221] width 219 height 487
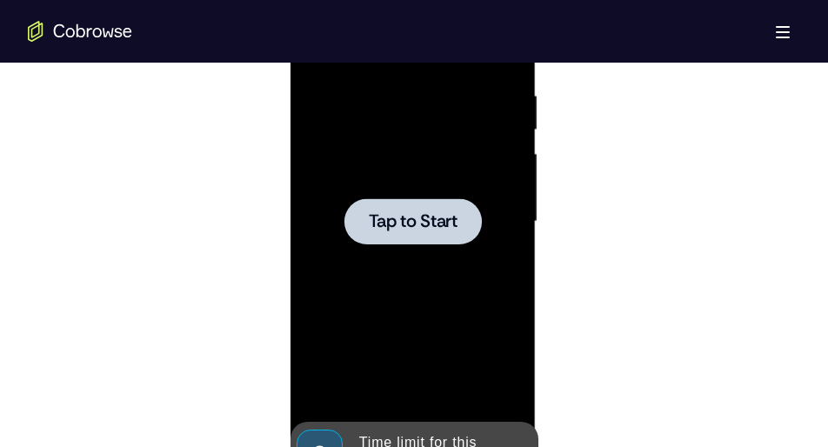
drag, startPoint x: 423, startPoint y: 273, endPoint x: 424, endPoint y: 204, distance: 69.6
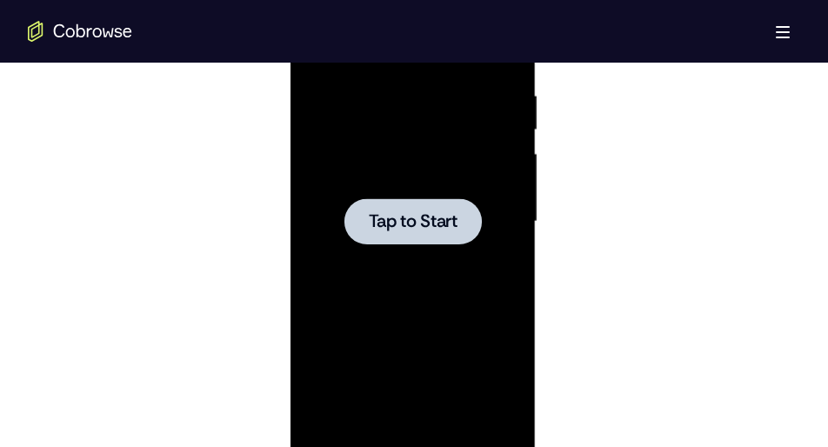
click at [431, 218] on span "Tap to Start" at bounding box center [412, 221] width 89 height 17
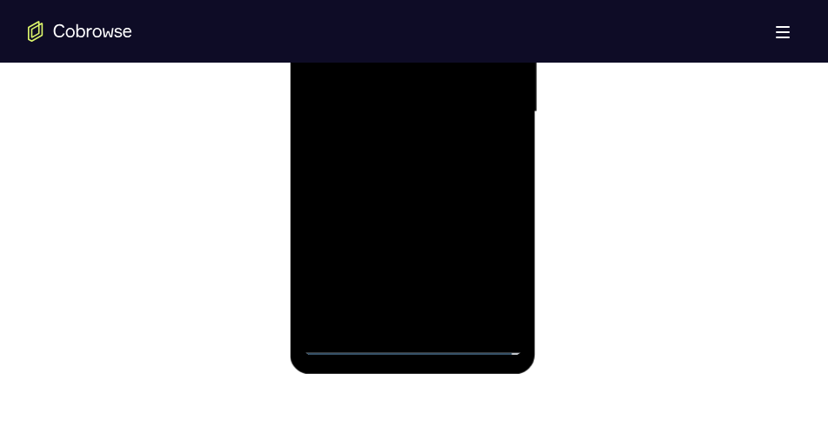
scroll to position [1131, 0]
click at [409, 335] on div at bounding box center [412, 111] width 219 height 487
click at [412, 344] on div at bounding box center [412, 111] width 219 height 487
click at [489, 269] on div at bounding box center [412, 111] width 219 height 487
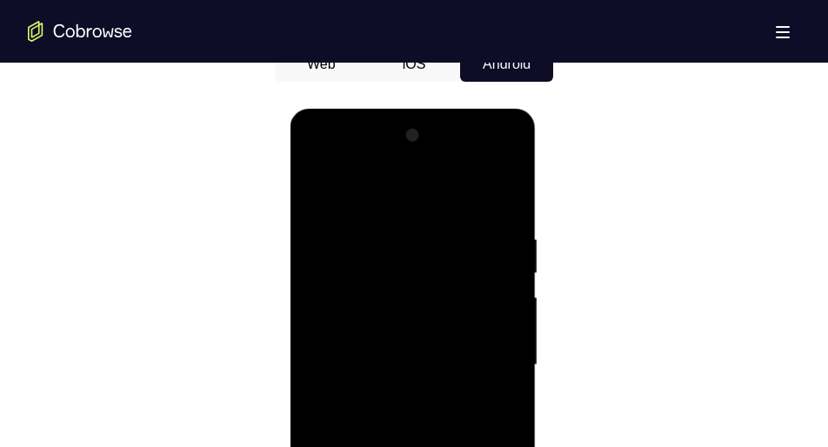
scroll to position [876, 0]
click at [320, 158] on div at bounding box center [412, 366] width 219 height 487
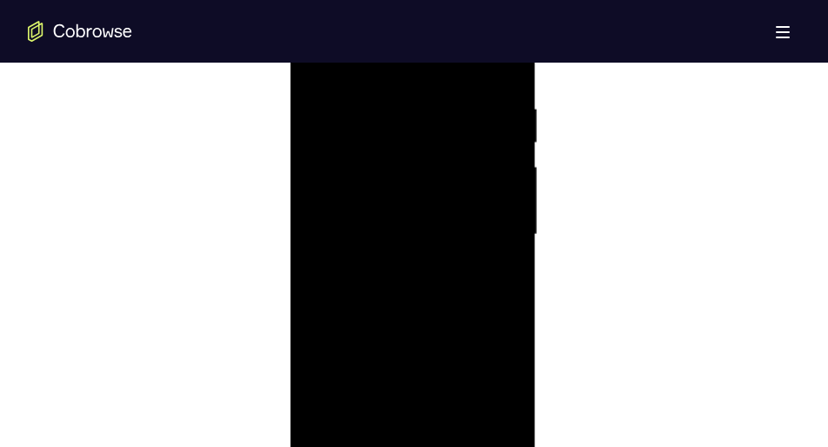
scroll to position [1009, 0]
click at [339, 186] on div at bounding box center [412, 233] width 219 height 487
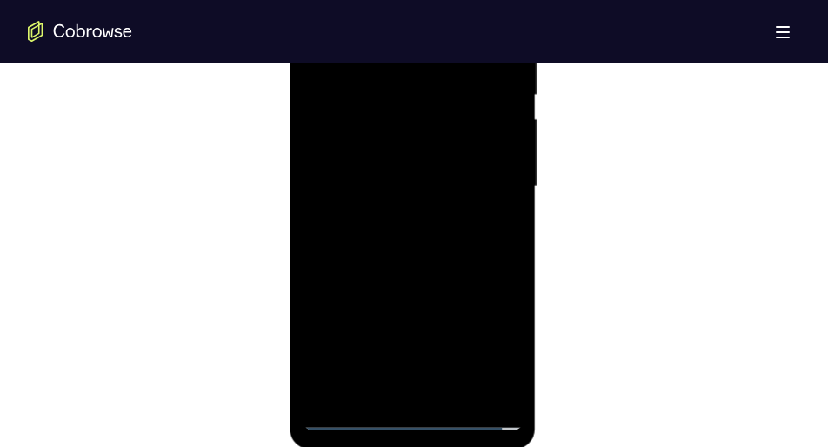
scroll to position [1056, 0]
click at [448, 379] on div at bounding box center [412, 186] width 219 height 487
click at [387, 164] on div at bounding box center [412, 186] width 219 height 487
click at [391, 143] on div at bounding box center [412, 186] width 219 height 487
click at [466, 178] on div at bounding box center [412, 186] width 219 height 487
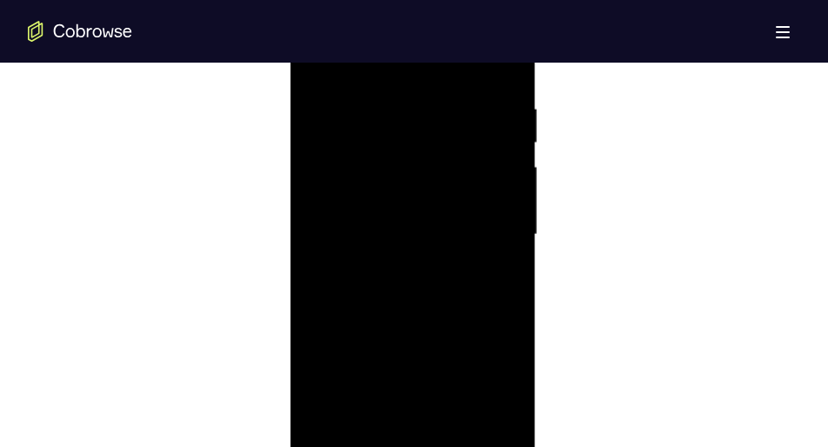
scroll to position [1011, 0]
click at [443, 273] on div at bounding box center [412, 231] width 219 height 487
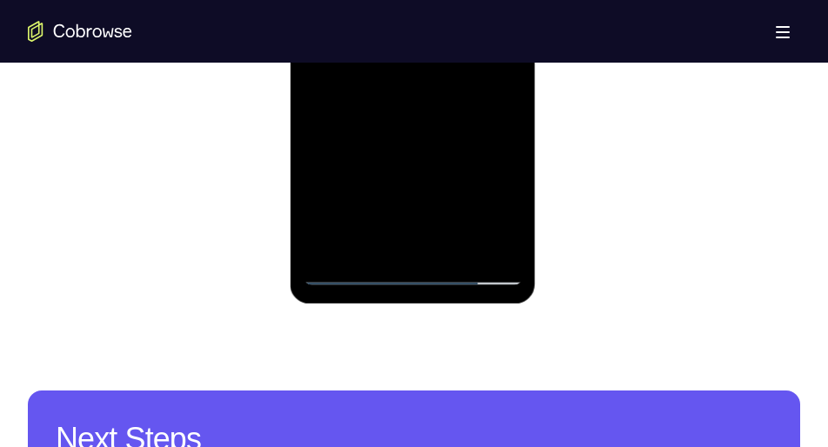
scroll to position [1206, 0]
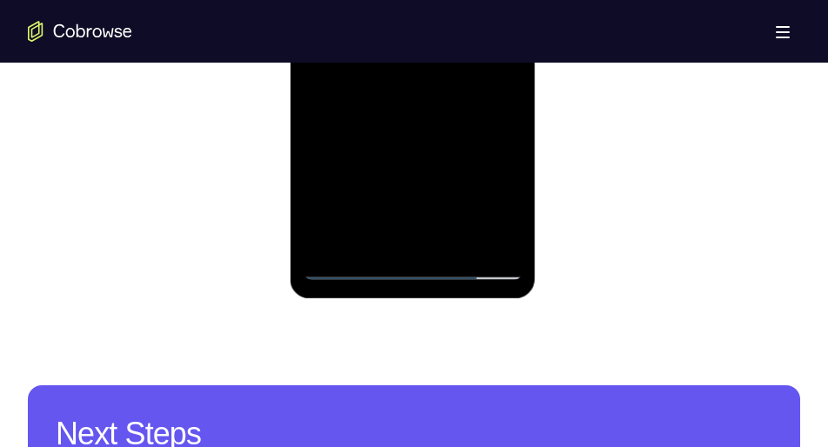
click at [432, 228] on div at bounding box center [412, 36] width 219 height 487
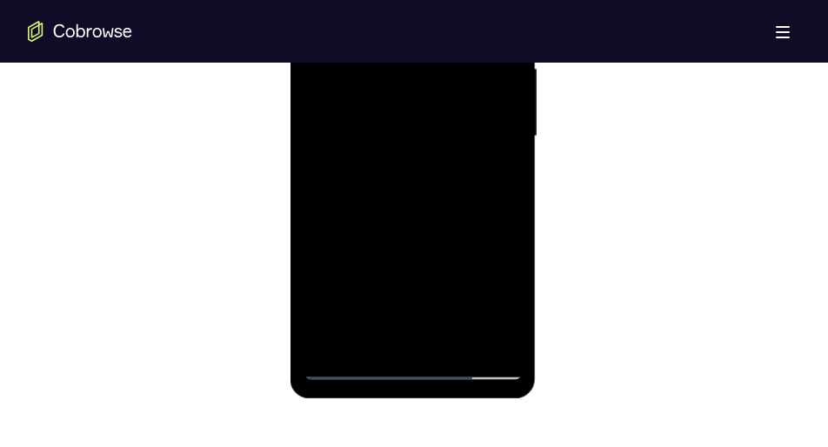
scroll to position [1125, 0]
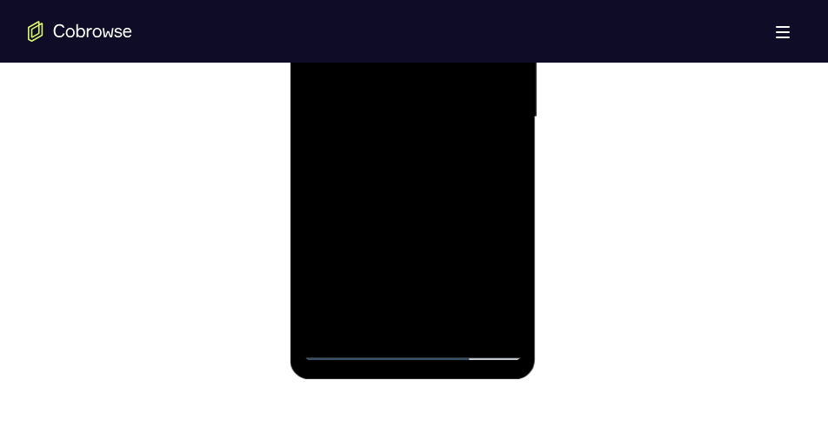
drag, startPoint x: 422, startPoint y: 240, endPoint x: 428, endPoint y: 129, distance: 111.6
click at [428, 129] on div at bounding box center [412, 117] width 219 height 487
drag, startPoint x: 416, startPoint y: 244, endPoint x: 441, endPoint y: 84, distance: 162.1
click at [441, 84] on div at bounding box center [412, 117] width 219 height 487
drag, startPoint x: 420, startPoint y: 238, endPoint x: 426, endPoint y: 204, distance: 34.5
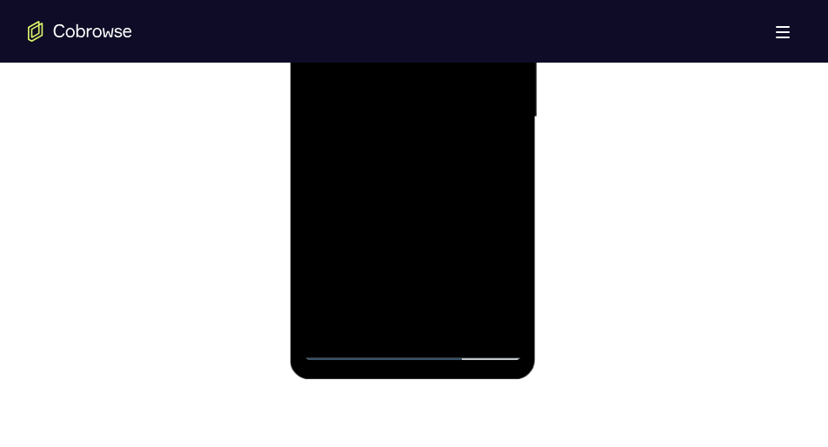
click at [426, 204] on div at bounding box center [412, 117] width 219 height 487
click at [408, 142] on div at bounding box center [412, 117] width 219 height 487
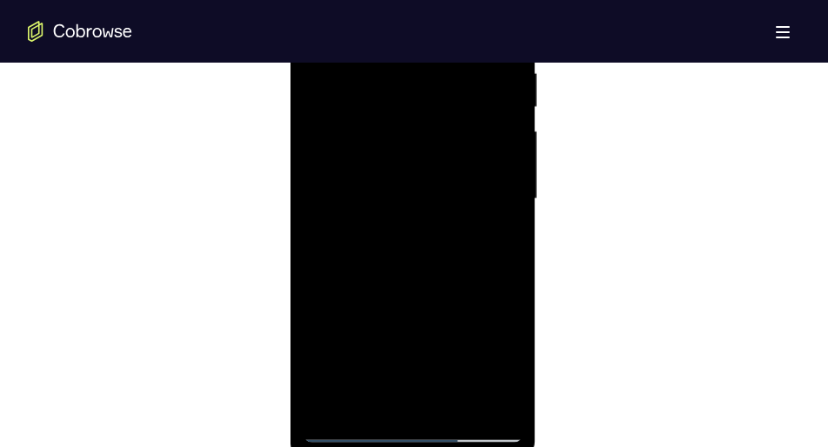
scroll to position [1041, 0]
drag, startPoint x: 427, startPoint y: 184, endPoint x: 430, endPoint y: 108, distance: 76.6
click at [430, 108] on div at bounding box center [412, 201] width 219 height 487
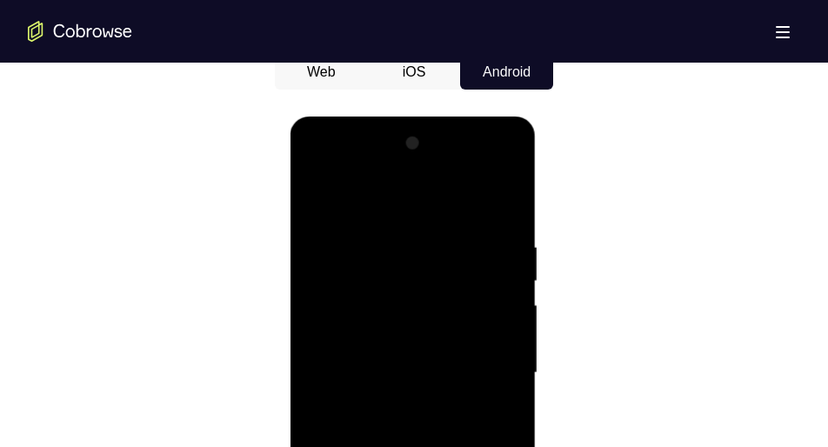
scroll to position [864, 0]
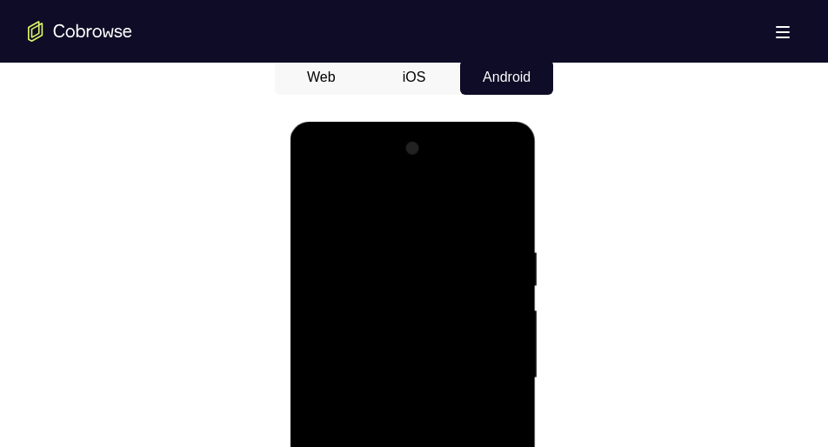
click at [320, 200] on div at bounding box center [412, 378] width 219 height 487
drag, startPoint x: 392, startPoint y: 328, endPoint x: 439, endPoint y: 118, distance: 215.1
click at [439, 122] on html "Online web based iOS Simulators and Android Emulators. Run iPhone, iPad, Mobile…" at bounding box center [414, 383] width 248 height 522
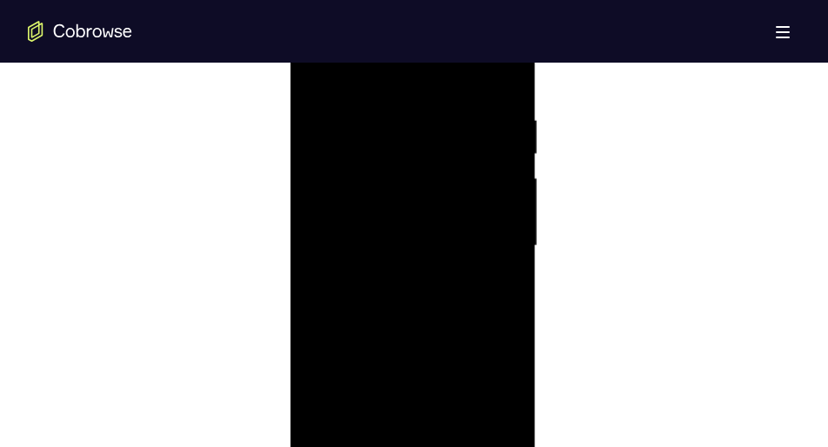
scroll to position [997, 0]
drag, startPoint x: 431, startPoint y: 246, endPoint x: 424, endPoint y: 55, distance: 191.6
click at [424, 55] on div at bounding box center [412, 245] width 219 height 487
drag, startPoint x: 421, startPoint y: 205, endPoint x: 437, endPoint y: 34, distance: 171.3
click at [437, 34] on div at bounding box center [412, 245] width 219 height 487
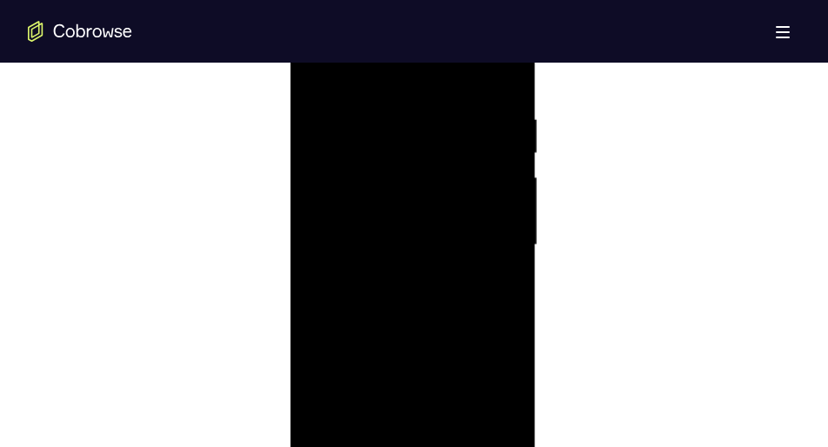
drag, startPoint x: 418, startPoint y: 231, endPoint x: 434, endPoint y: 111, distance: 122.1
click at [434, 111] on div at bounding box center [412, 245] width 219 height 487
click at [406, 272] on div at bounding box center [412, 218] width 219 height 487
drag, startPoint x: 406, startPoint y: 272, endPoint x: 422, endPoint y: 144, distance: 128.1
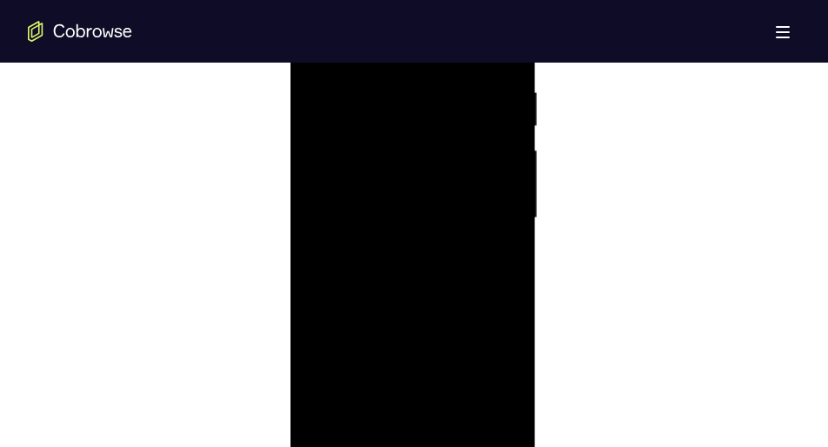
click at [422, 144] on div at bounding box center [412, 218] width 219 height 487
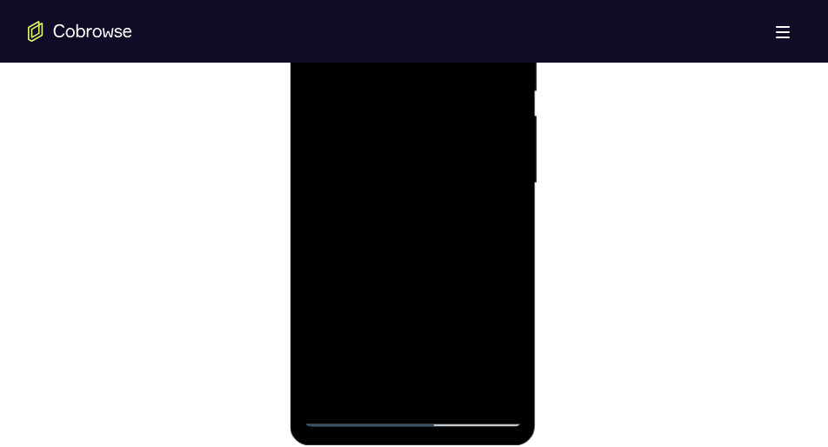
scroll to position [1172, 0]
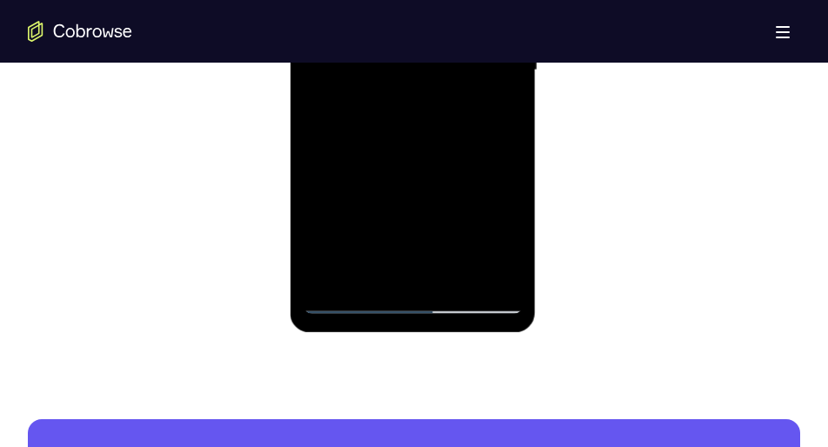
click at [352, 302] on div at bounding box center [412, 70] width 219 height 487
click at [417, 303] on div at bounding box center [412, 70] width 219 height 487
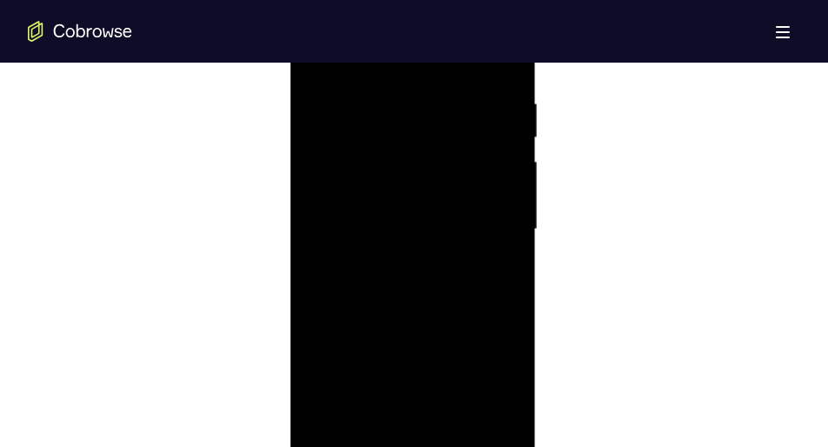
scroll to position [1103, 0]
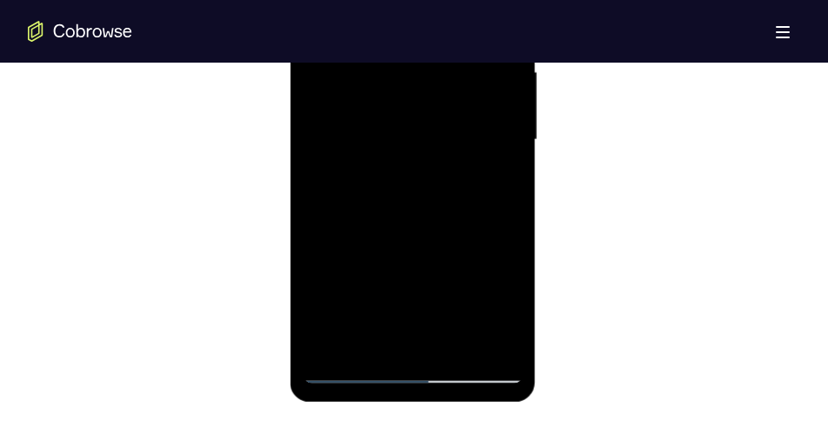
click at [488, 304] on div at bounding box center [412, 139] width 219 height 487
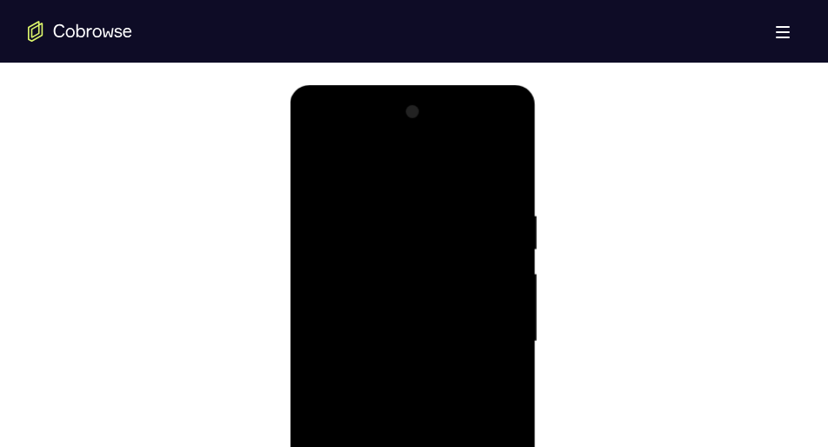
scroll to position [900, 0]
click at [315, 141] on div at bounding box center [412, 342] width 219 height 487
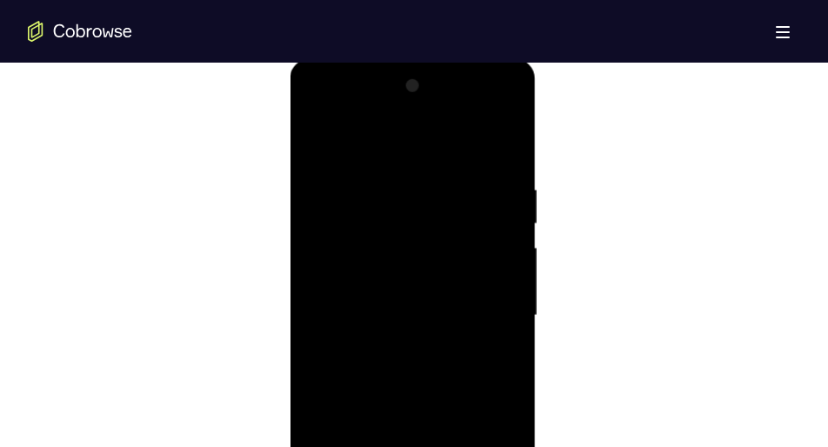
click at [348, 266] on div at bounding box center [412, 315] width 219 height 487
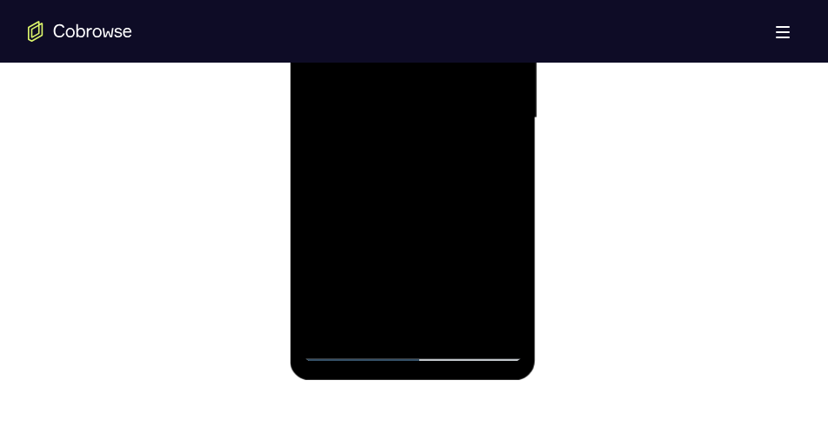
scroll to position [1142, 0]
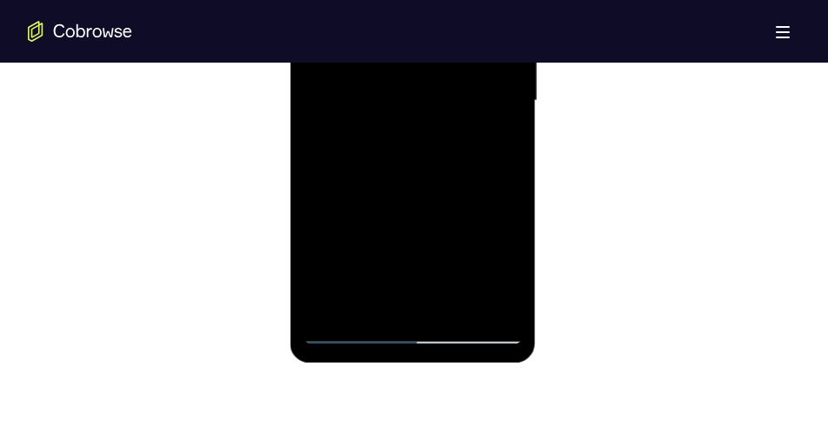
drag, startPoint x: 406, startPoint y: 260, endPoint x: 424, endPoint y: 130, distance: 131.8
click at [424, 130] on div at bounding box center [412, 100] width 219 height 487
drag, startPoint x: 411, startPoint y: 248, endPoint x: 445, endPoint y: 17, distance: 234.0
click at [445, 17] on div at bounding box center [412, 100] width 219 height 487
drag, startPoint x: 418, startPoint y: 231, endPoint x: 454, endPoint y: 17, distance: 218.0
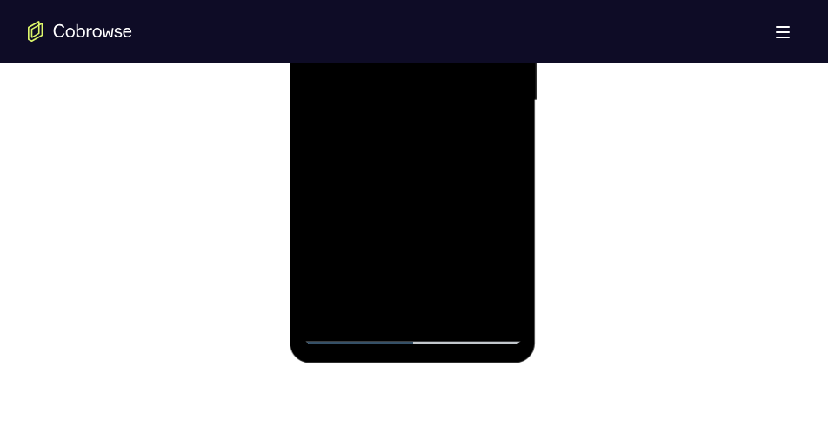
click at [454, 17] on div at bounding box center [412, 100] width 219 height 487
drag, startPoint x: 418, startPoint y: 211, endPoint x: 440, endPoint y: 18, distance: 194.5
click at [440, 18] on div at bounding box center [412, 100] width 219 height 487
drag, startPoint x: 410, startPoint y: 227, endPoint x: 437, endPoint y: 17, distance: 212.3
click at [437, 17] on div at bounding box center [412, 100] width 219 height 487
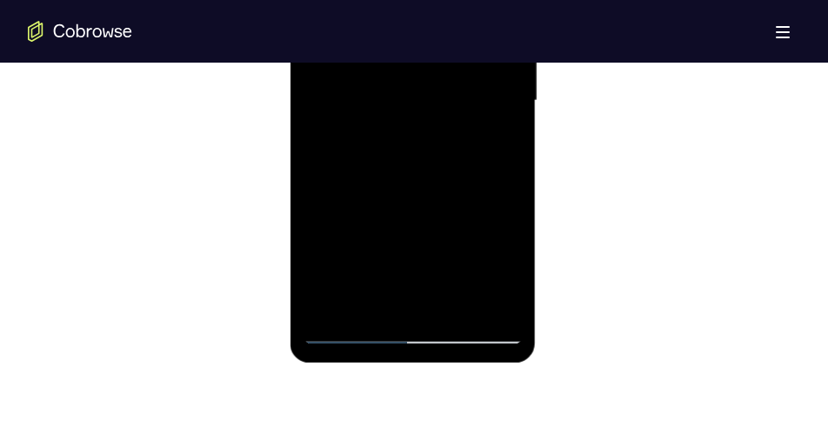
drag, startPoint x: 413, startPoint y: 238, endPoint x: 440, endPoint y: 63, distance: 177.8
click at [440, 63] on div at bounding box center [412, 100] width 219 height 487
drag, startPoint x: 416, startPoint y: 250, endPoint x: 426, endPoint y: 92, distance: 157.8
click at [426, 92] on div at bounding box center [412, 100] width 219 height 487
drag, startPoint x: 409, startPoint y: 242, endPoint x: 434, endPoint y: 71, distance: 172.4
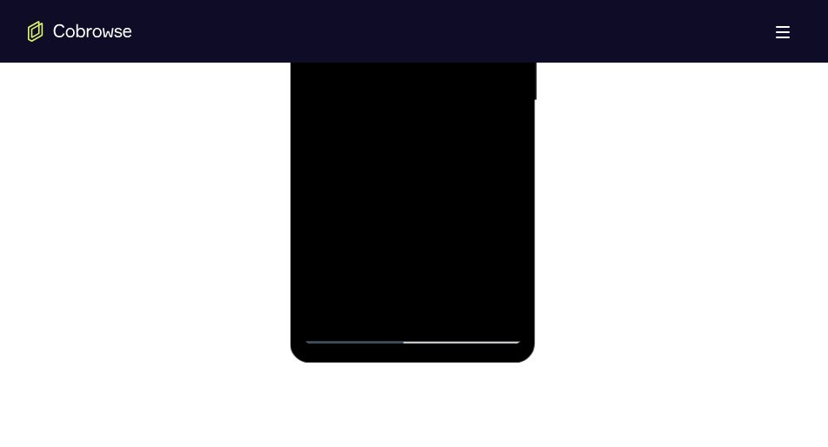
click at [434, 71] on div at bounding box center [412, 100] width 219 height 487
drag, startPoint x: 413, startPoint y: 266, endPoint x: 433, endPoint y: 63, distance: 204.6
click at [433, 63] on div at bounding box center [412, 100] width 219 height 487
drag, startPoint x: 411, startPoint y: 239, endPoint x: 424, endPoint y: 57, distance: 183.2
click at [424, 57] on div at bounding box center [412, 100] width 219 height 487
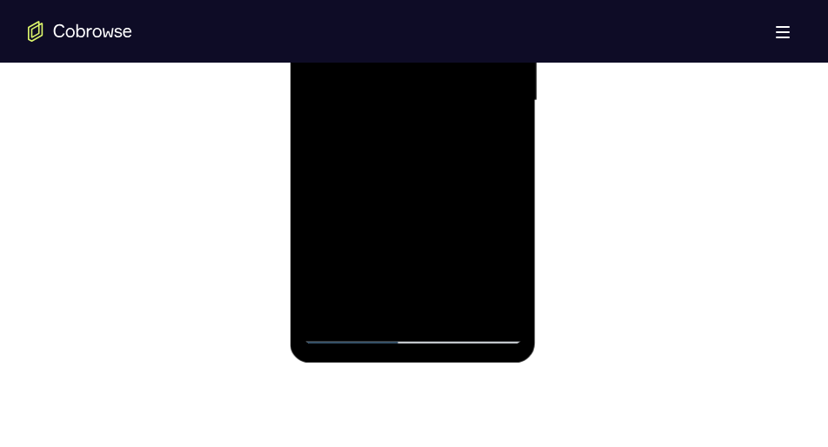
drag, startPoint x: 396, startPoint y: 257, endPoint x: 406, endPoint y: 43, distance: 214.3
click at [406, 43] on div at bounding box center [412, 100] width 219 height 487
drag, startPoint x: 400, startPoint y: 240, endPoint x: 406, endPoint y: 46, distance: 194.1
click at [406, 46] on div at bounding box center [412, 100] width 219 height 487
drag, startPoint x: 406, startPoint y: 235, endPoint x: 417, endPoint y: 44, distance: 191.8
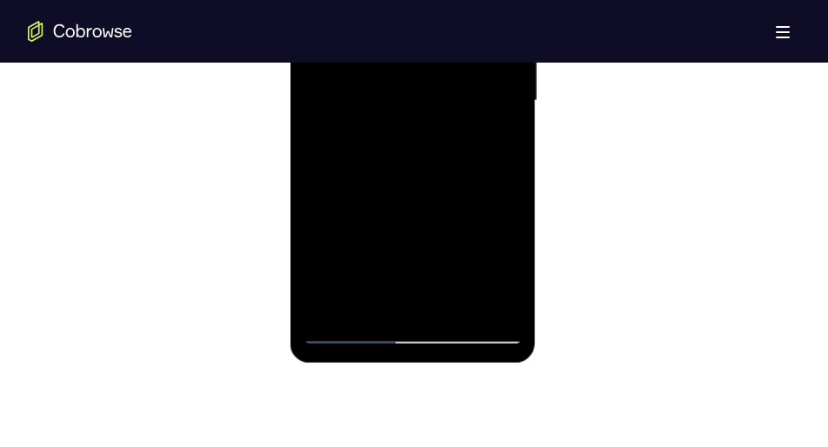
click at [417, 44] on div at bounding box center [412, 100] width 219 height 487
drag, startPoint x: 393, startPoint y: 236, endPoint x: 402, endPoint y: 47, distance: 189.0
click at [402, 47] on div at bounding box center [412, 100] width 219 height 487
drag, startPoint x: 406, startPoint y: 242, endPoint x: 436, endPoint y: 17, distance: 227.3
click at [436, 17] on div at bounding box center [412, 100] width 219 height 487
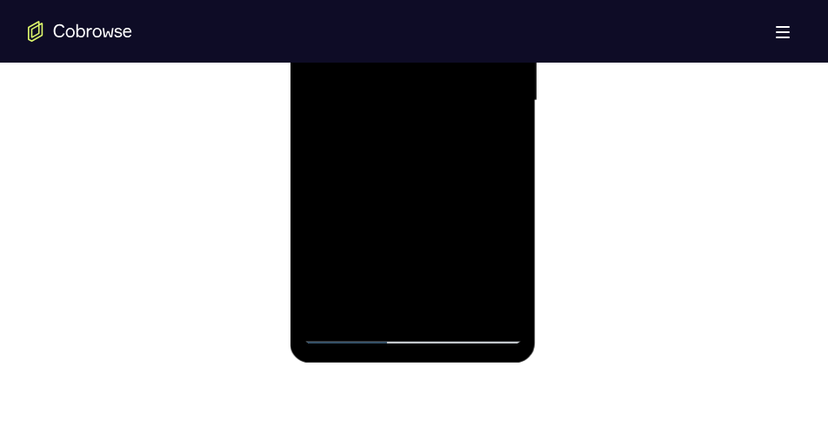
drag, startPoint x: 408, startPoint y: 243, endPoint x: 436, endPoint y: 70, distance: 175.4
click at [436, 70] on div at bounding box center [412, 100] width 219 height 487
drag, startPoint x: 421, startPoint y: 250, endPoint x: 424, endPoint y: 152, distance: 97.5
click at [424, 152] on div at bounding box center [412, 100] width 219 height 487
drag, startPoint x: 414, startPoint y: 210, endPoint x: 445, endPoint y: 17, distance: 195.6
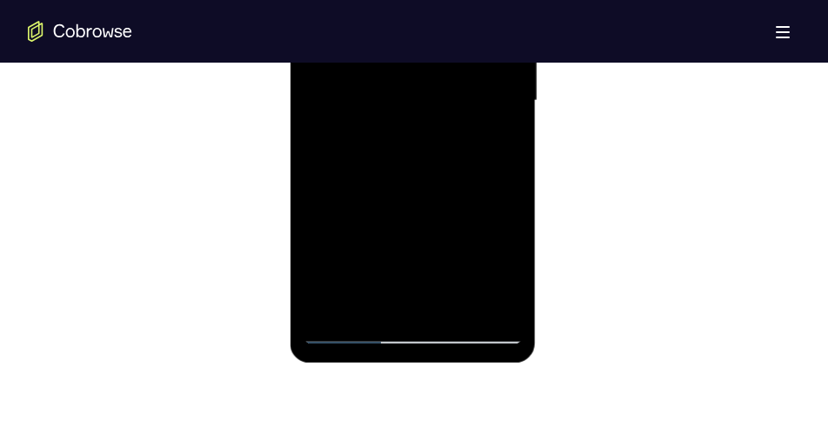
click at [445, 17] on div at bounding box center [412, 100] width 219 height 487
drag, startPoint x: 423, startPoint y: 237, endPoint x: 432, endPoint y: 139, distance: 97.9
click at [432, 139] on div at bounding box center [412, 100] width 219 height 487
drag, startPoint x: 427, startPoint y: 256, endPoint x: 439, endPoint y: 64, distance: 191.8
click at [439, 64] on div at bounding box center [412, 100] width 219 height 487
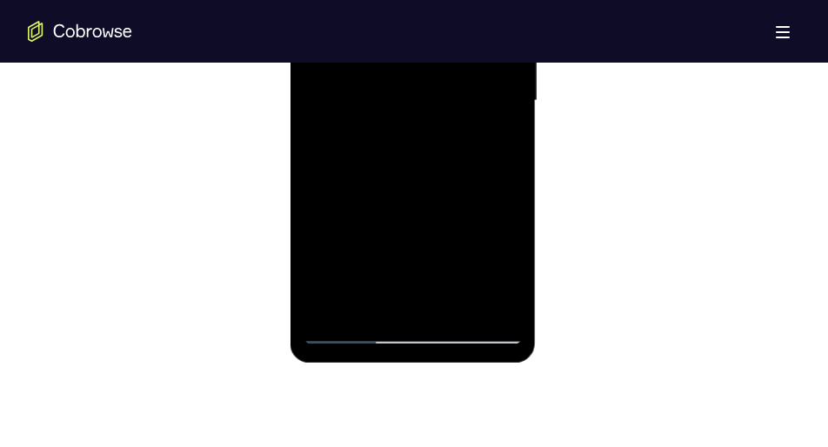
drag, startPoint x: 412, startPoint y: 272, endPoint x: 426, endPoint y: 141, distance: 132.1
click at [426, 141] on div at bounding box center [412, 100] width 219 height 487
drag, startPoint x: 410, startPoint y: 237, endPoint x: 421, endPoint y: 67, distance: 170.1
click at [421, 67] on div at bounding box center [412, 100] width 219 height 487
click at [402, 210] on div at bounding box center [412, 100] width 219 height 487
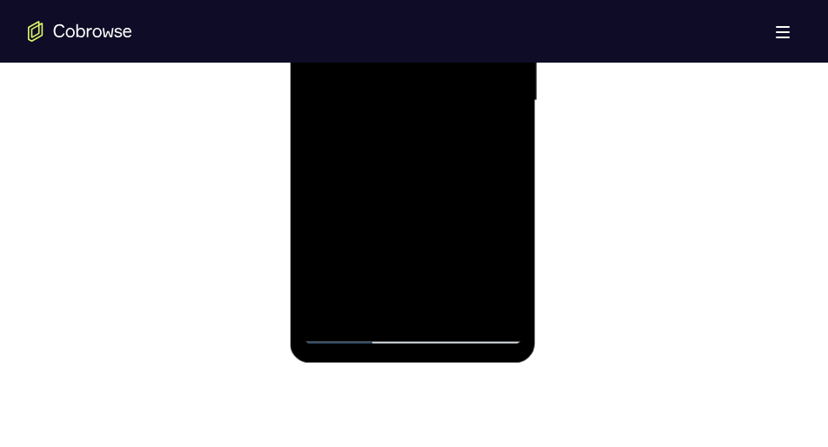
drag, startPoint x: 414, startPoint y: 203, endPoint x: 436, endPoint y: 38, distance: 165.9
click at [436, 38] on div at bounding box center [412, 100] width 219 height 487
drag, startPoint x: 423, startPoint y: 216, endPoint x: 450, endPoint y: 17, distance: 201.1
click at [450, 17] on div at bounding box center [412, 100] width 219 height 487
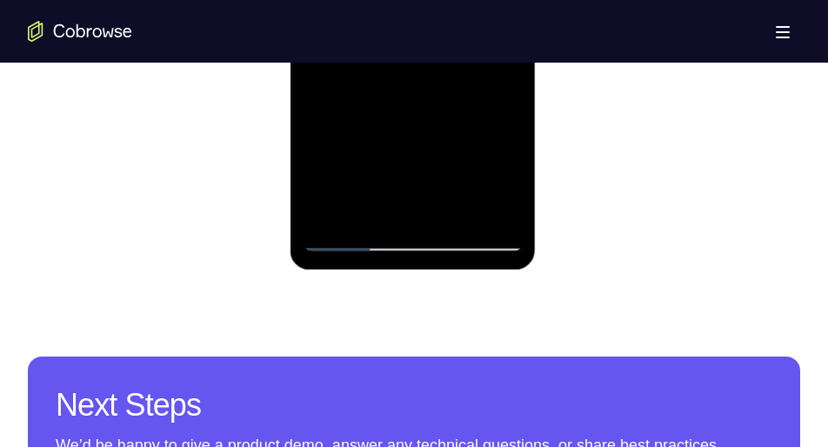
scroll to position [1234, 0]
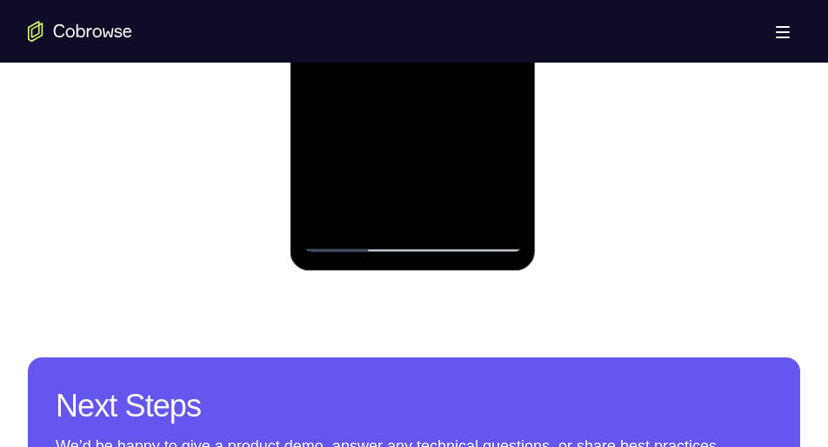
drag, startPoint x: 412, startPoint y: 184, endPoint x: 427, endPoint y: 76, distance: 109.0
click at [427, 76] on div at bounding box center [412, 8] width 219 height 487
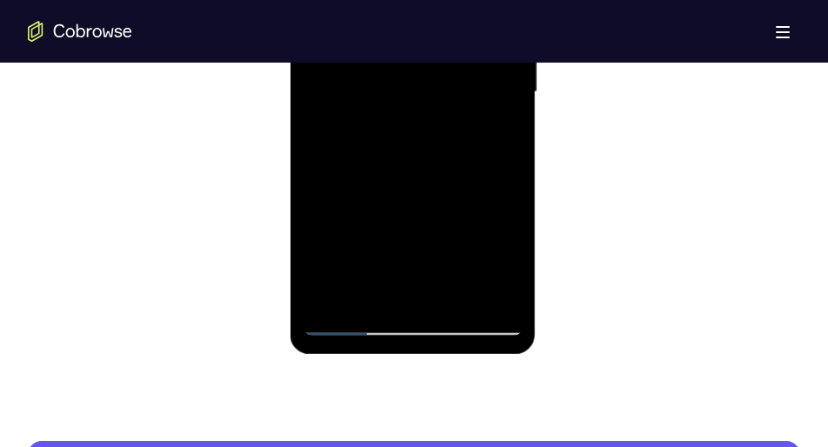
scroll to position [1148, 0]
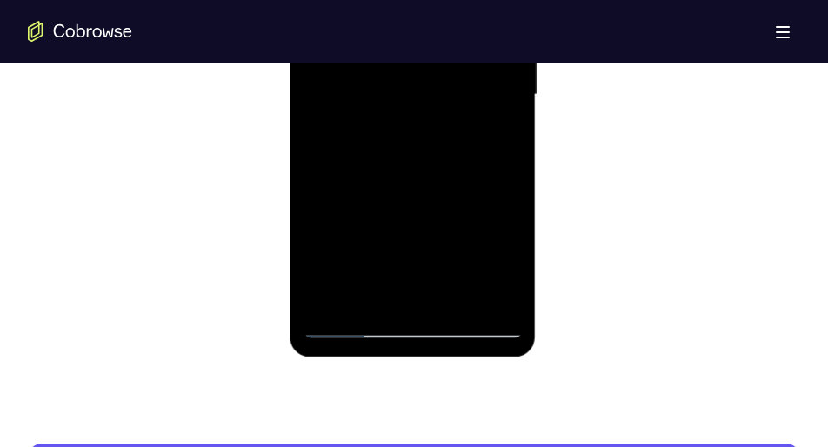
drag, startPoint x: 425, startPoint y: 211, endPoint x: 439, endPoint y: 88, distance: 123.5
click at [439, 88] on div at bounding box center [412, 94] width 219 height 487
drag, startPoint x: 418, startPoint y: 235, endPoint x: 428, endPoint y: 105, distance: 130.1
click at [428, 105] on div at bounding box center [412, 94] width 219 height 487
drag, startPoint x: 428, startPoint y: 239, endPoint x: 439, endPoint y: 55, distance: 184.8
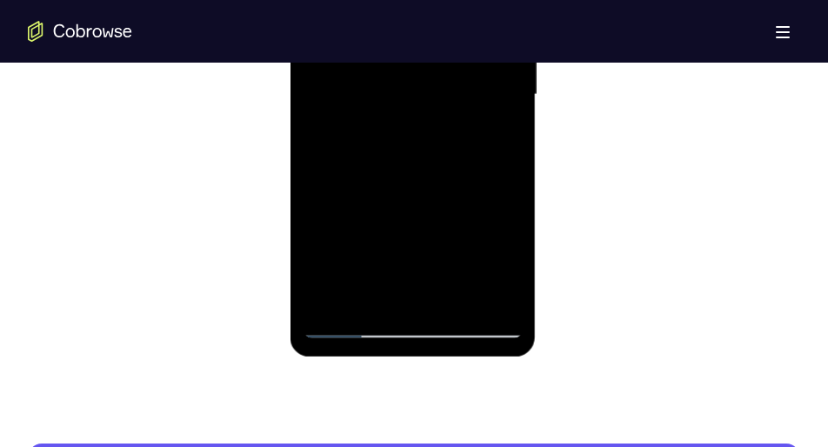
click at [439, 55] on div at bounding box center [412, 94] width 219 height 487
drag, startPoint x: 418, startPoint y: 200, endPoint x: 426, endPoint y: 98, distance: 102.2
click at [426, 98] on div at bounding box center [412, 94] width 219 height 487
drag, startPoint x: 409, startPoint y: 198, endPoint x: 418, endPoint y: 32, distance: 165.6
click at [418, 32] on div at bounding box center [412, 94] width 219 height 487
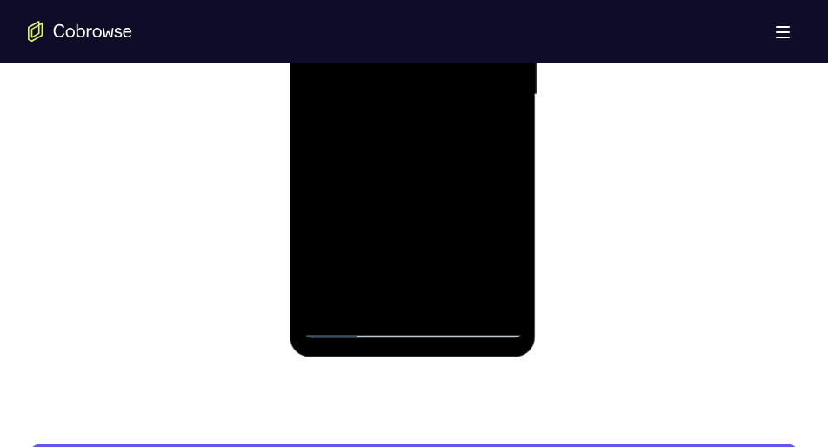
click at [354, 322] on div at bounding box center [412, 94] width 219 height 487
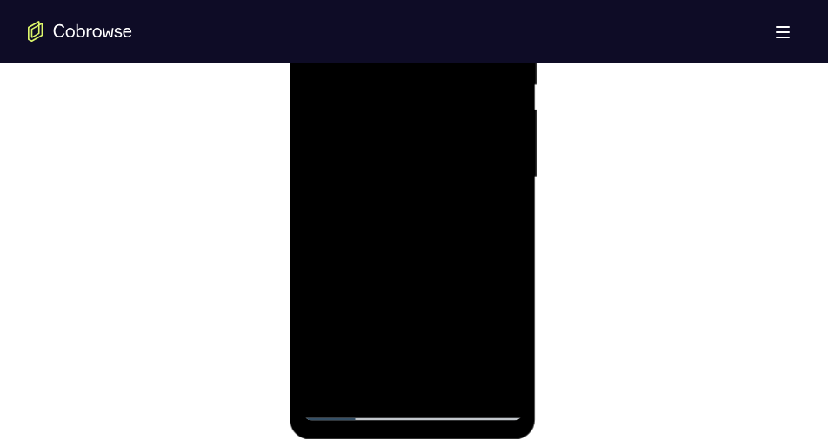
click at [342, 143] on div at bounding box center [412, 177] width 219 height 487
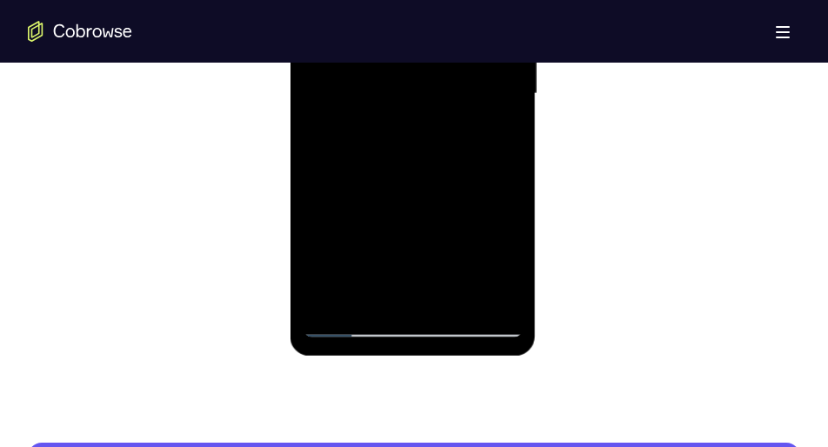
scroll to position [1150, 0]
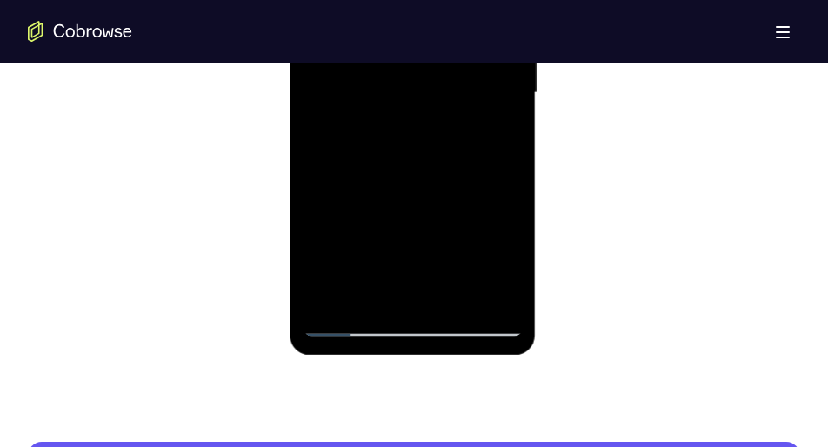
drag, startPoint x: 452, startPoint y: -19, endPoint x: 456, endPoint y: 168, distance: 187.1
click at [456, 168] on div at bounding box center [412, 92] width 219 height 487
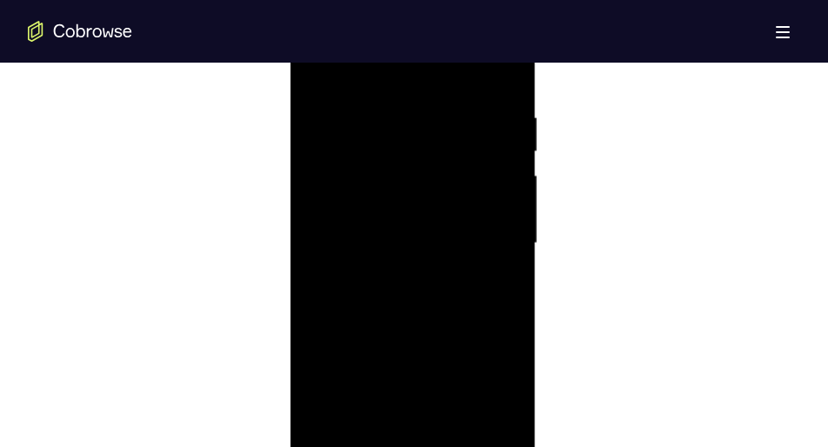
scroll to position [996, 0]
click at [456, 168] on div at bounding box center [412, 246] width 219 height 487
click at [510, 262] on div at bounding box center [412, 246] width 219 height 487
click at [510, 225] on div at bounding box center [412, 206] width 219 height 487
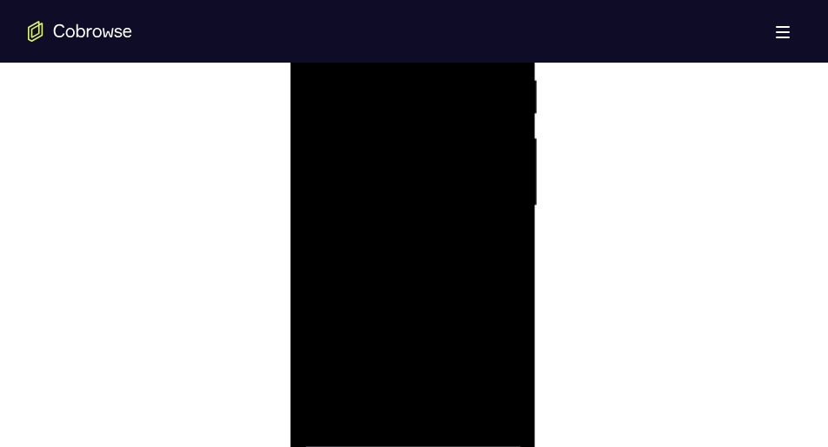
click at [510, 225] on div at bounding box center [412, 206] width 219 height 487
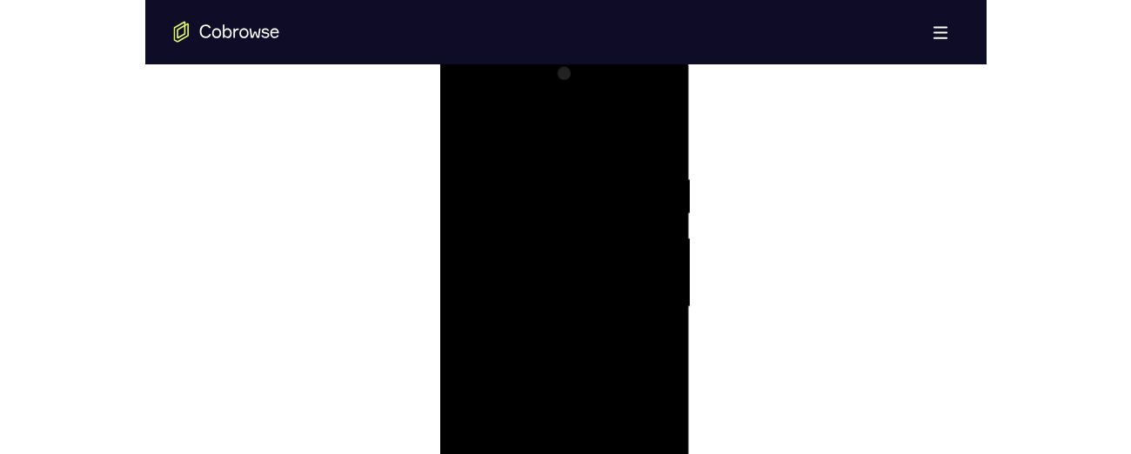
scroll to position [988, 0]
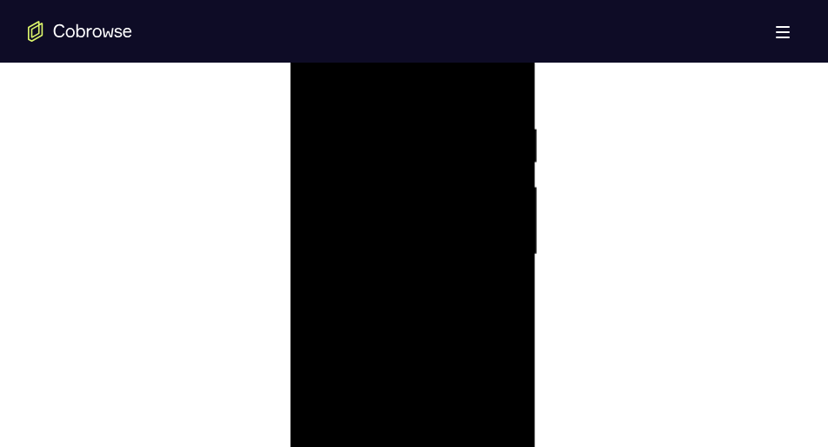
click at [509, 263] on div at bounding box center [412, 254] width 219 height 487
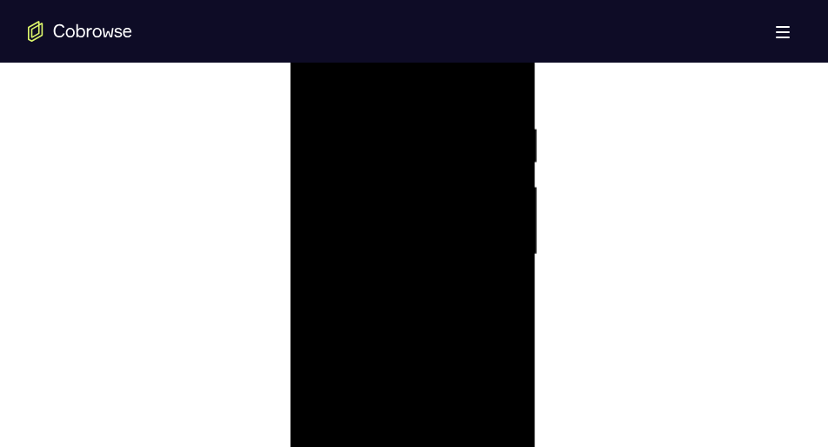
click at [509, 263] on div at bounding box center [412, 254] width 219 height 487
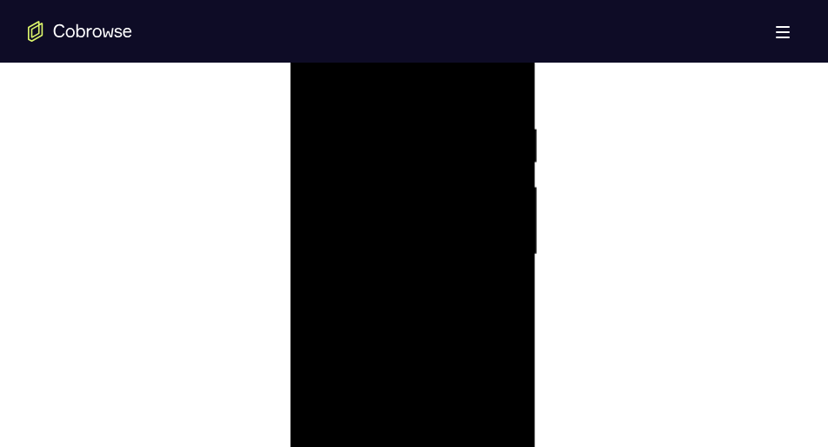
click at [509, 263] on div at bounding box center [412, 254] width 219 height 487
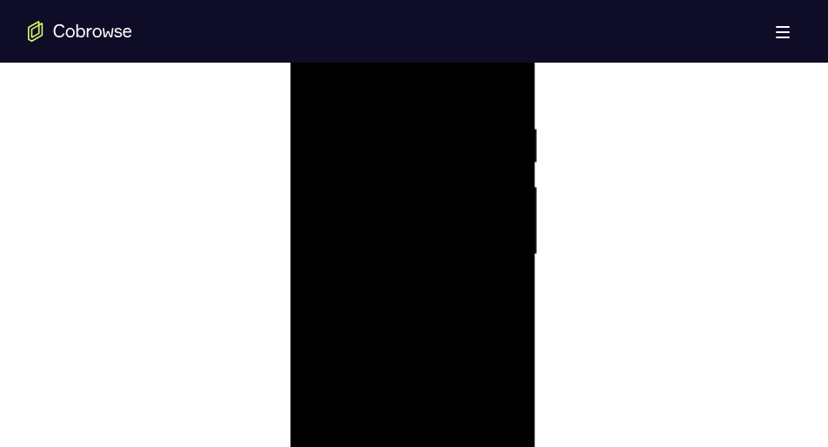
click at [509, 263] on div at bounding box center [412, 254] width 219 height 487
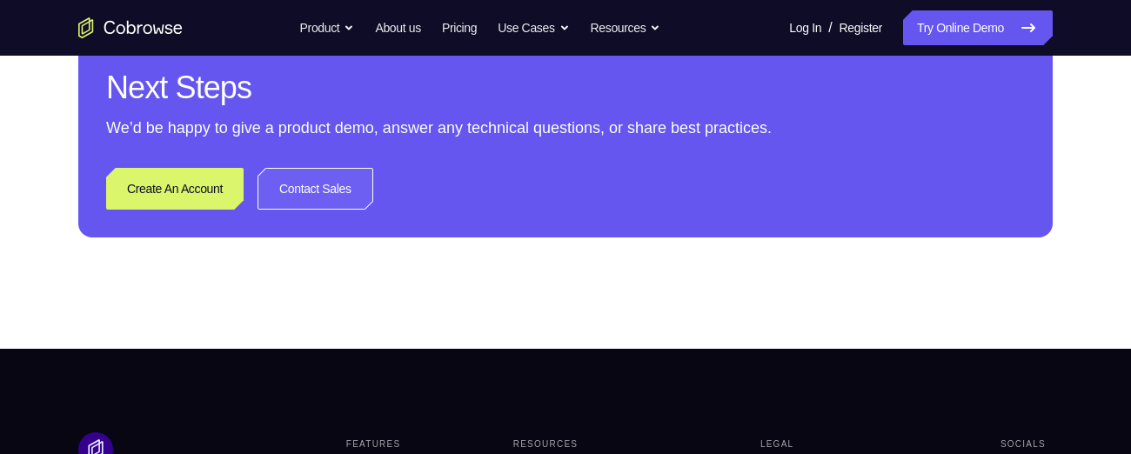
scroll to position [842, 0]
